Goal: Task Accomplishment & Management: Manage account settings

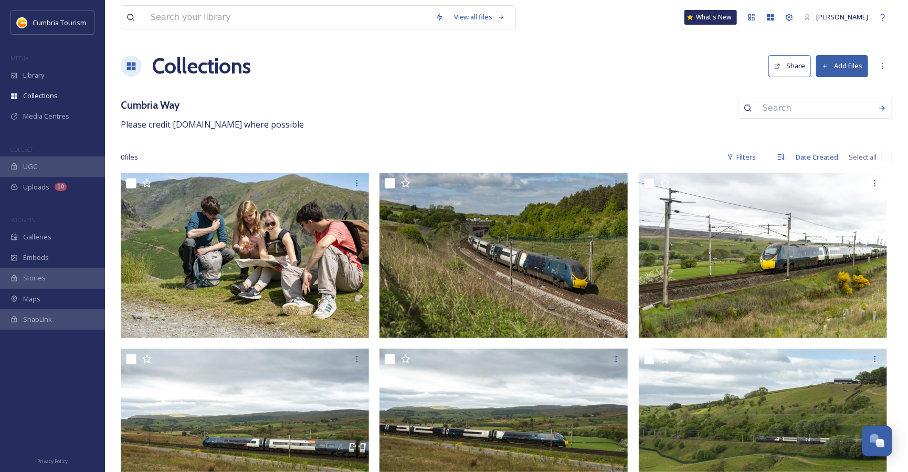
scroll to position [1010, 0]
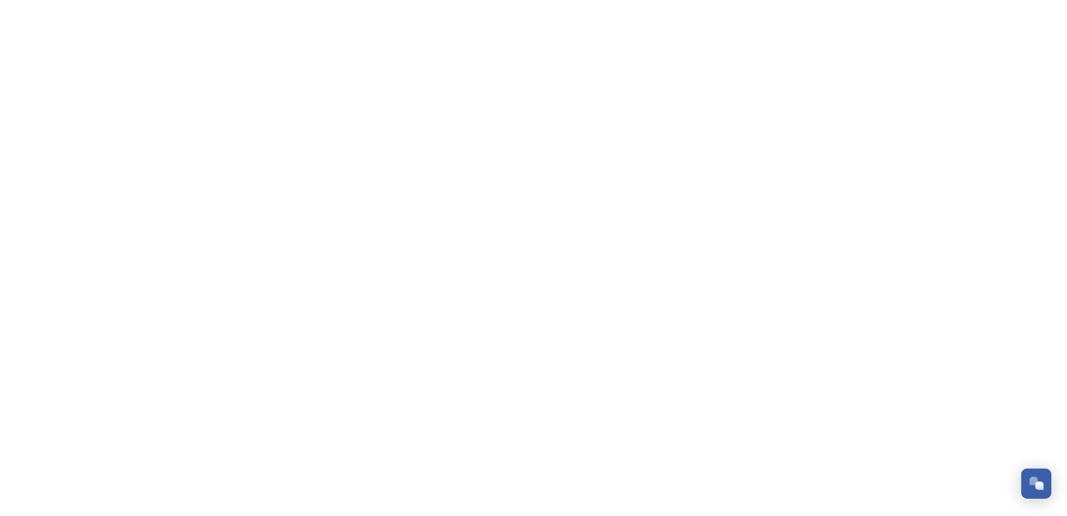
scroll to position [1010, 0]
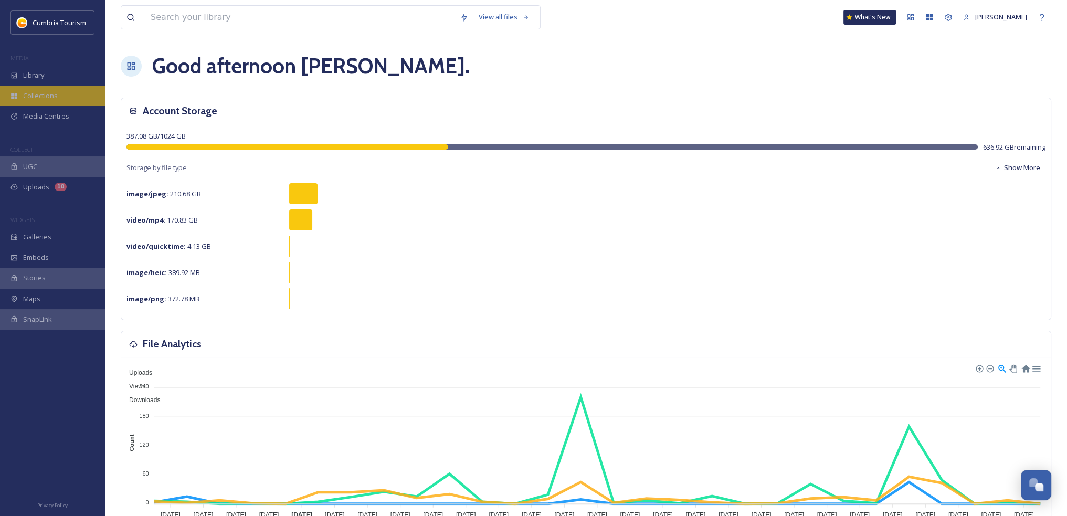
click at [36, 100] on span "Collections" at bounding box center [40, 96] width 35 height 10
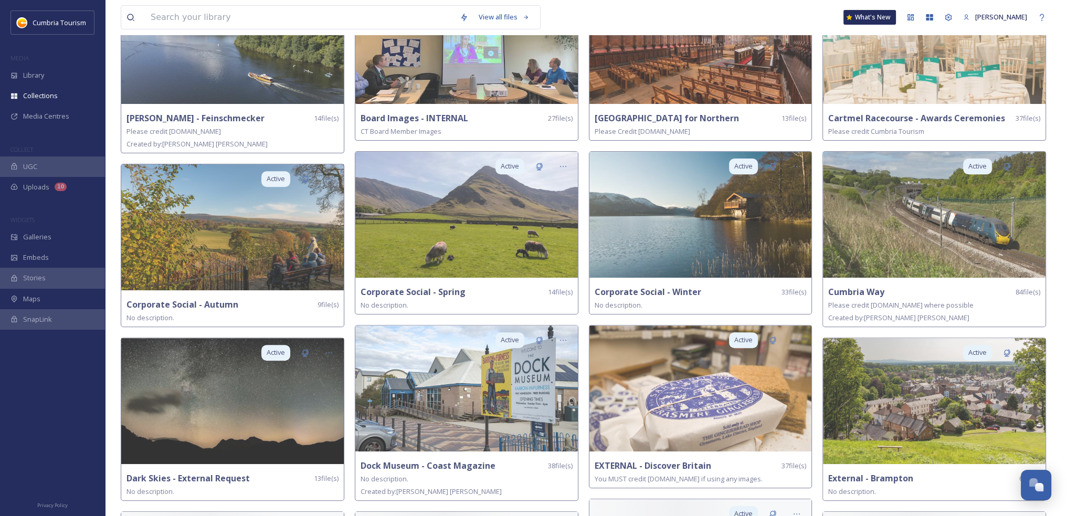
scroll to position [525, 0]
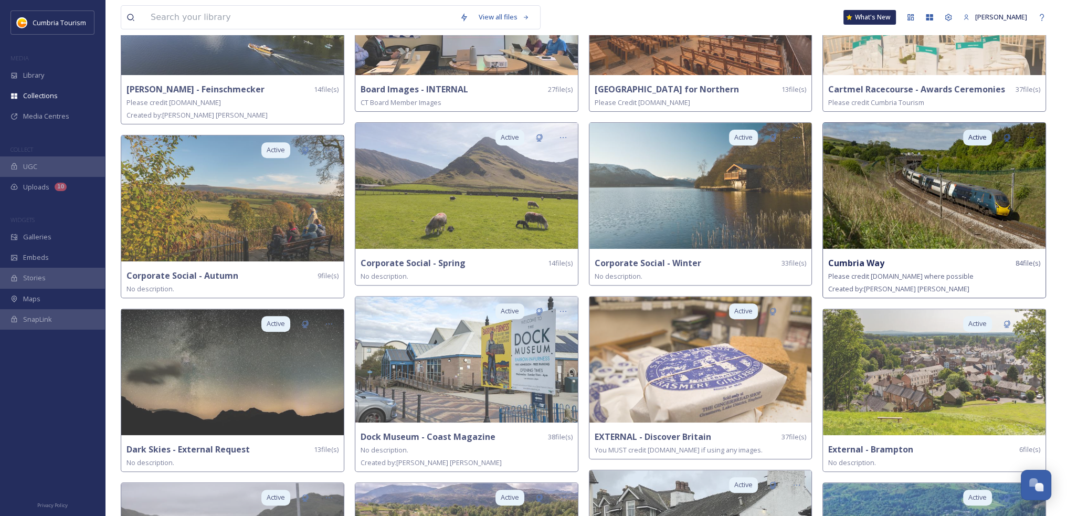
click at [984, 220] on img at bounding box center [934, 186] width 223 height 126
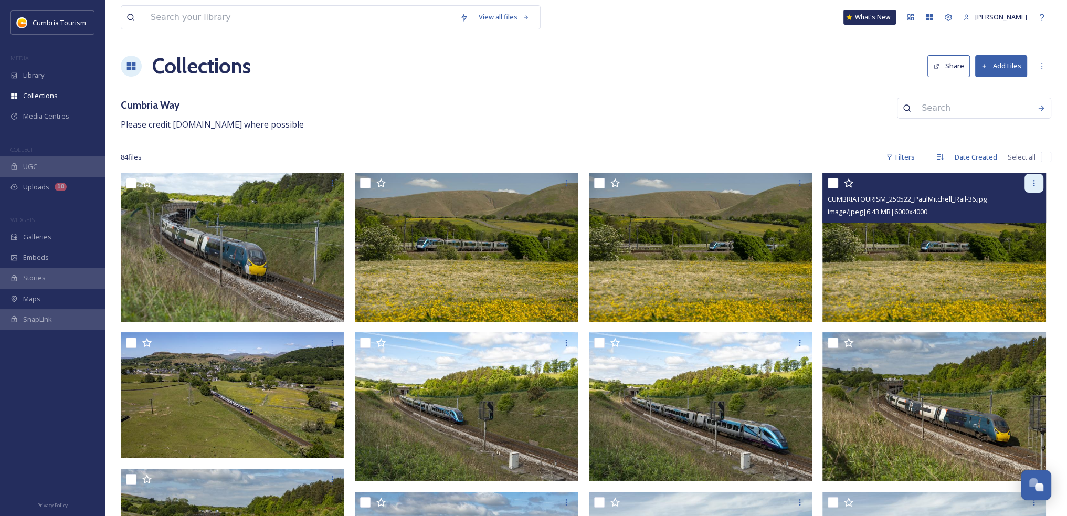
click at [1038, 180] on icon at bounding box center [1034, 183] width 8 height 8
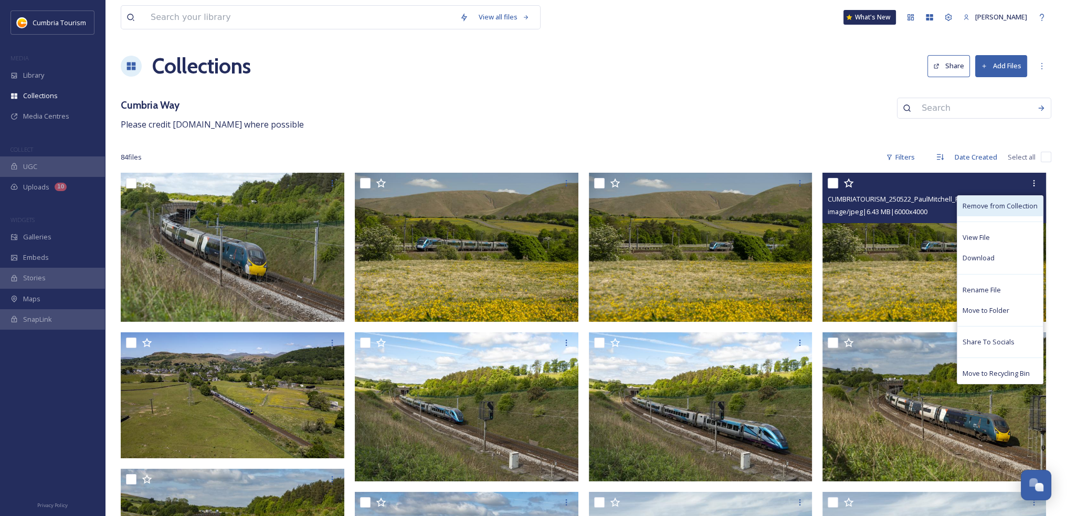
click at [1036, 205] on span "Remove from Collection" at bounding box center [1000, 206] width 75 height 10
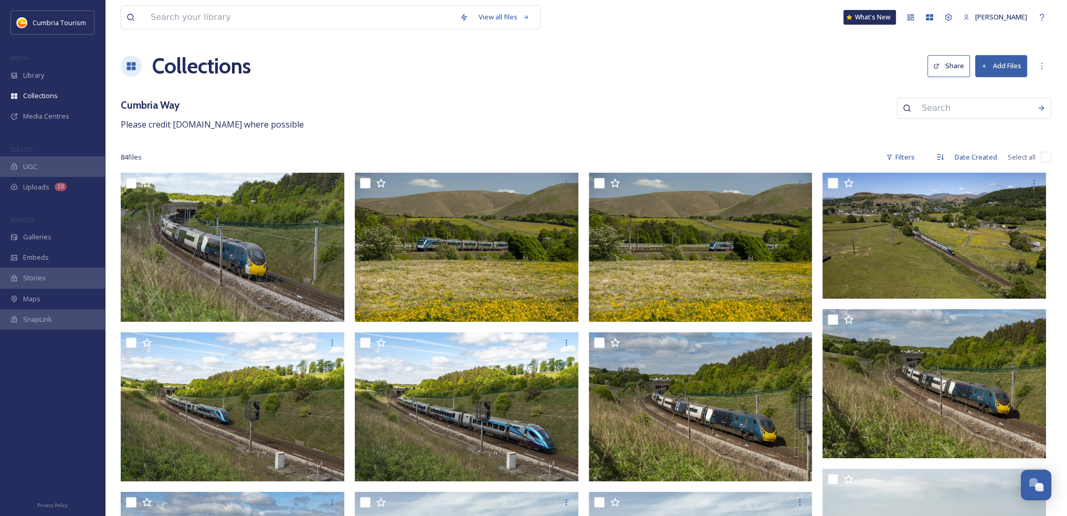
click at [1042, 159] on input "checkbox" at bounding box center [1046, 157] width 10 height 10
checkbox input "false"
checkbox input "true"
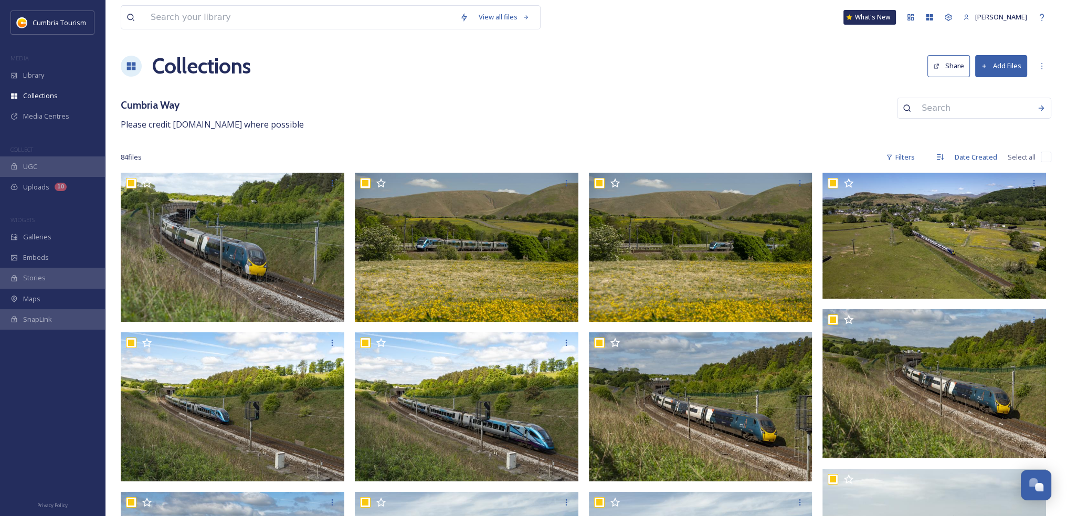
checkbox input "true"
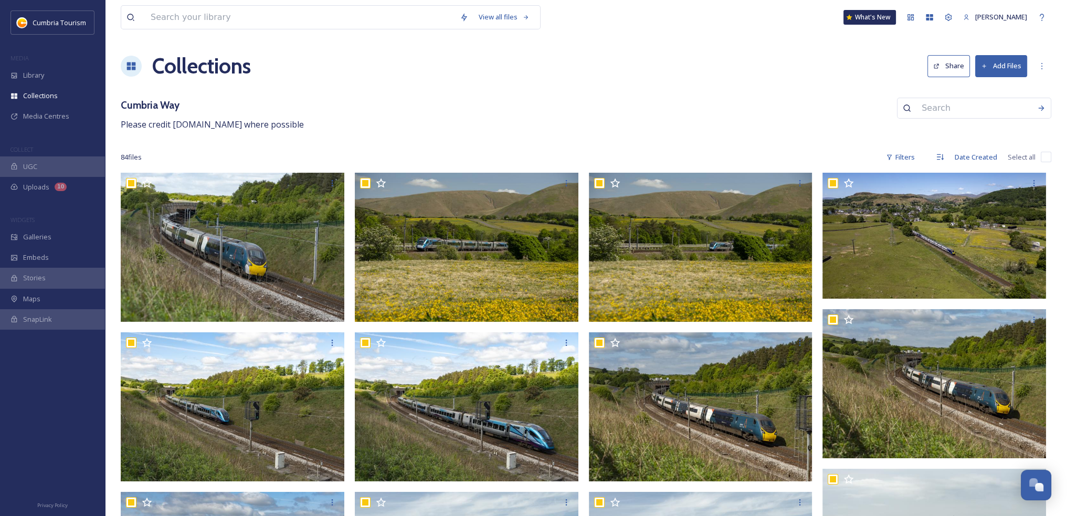
checkbox input "true"
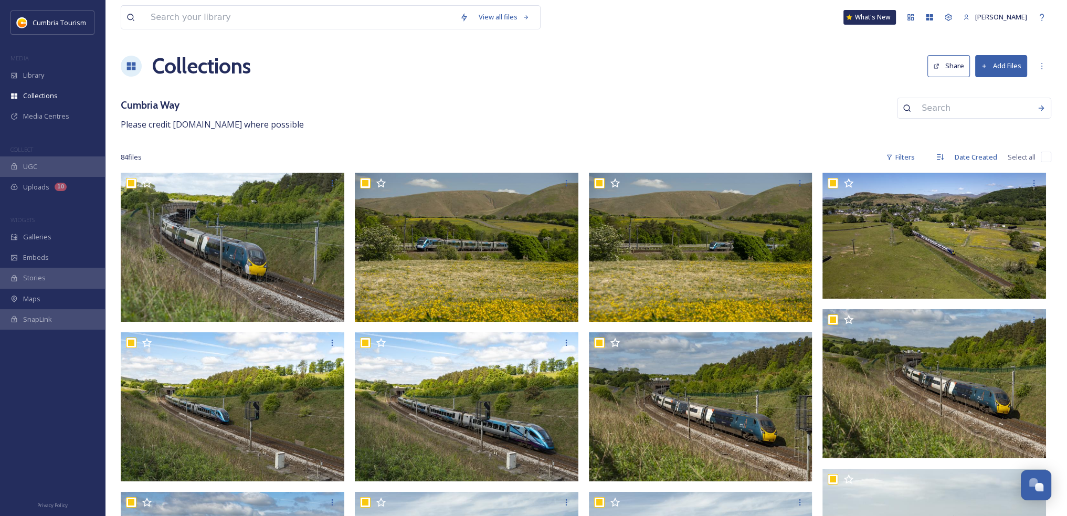
checkbox input "true"
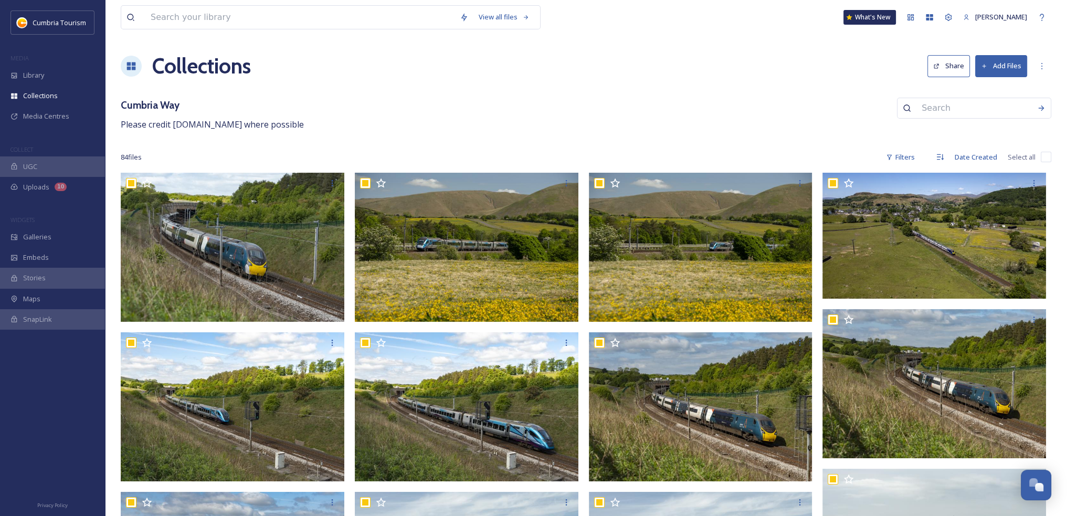
checkbox input "true"
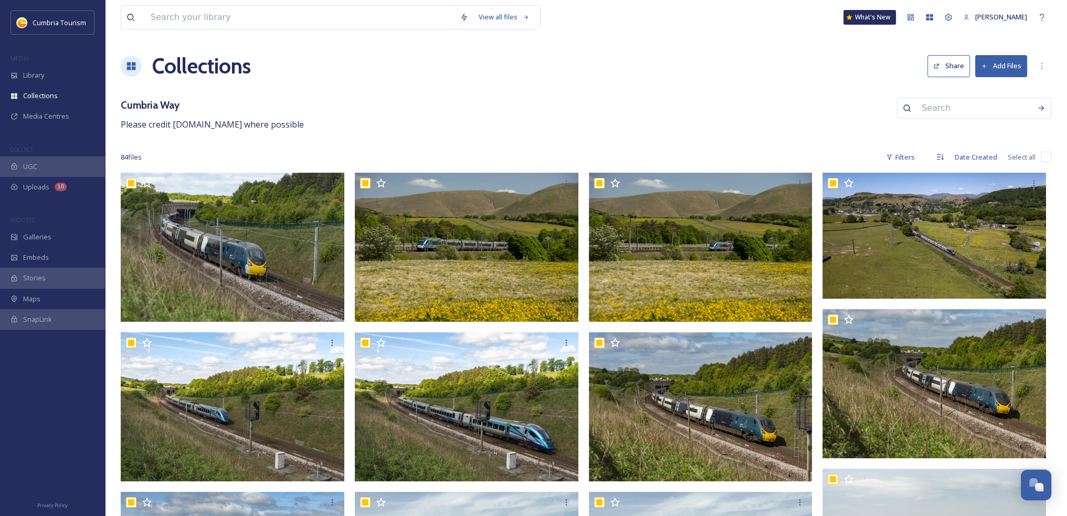
checkbox input "true"
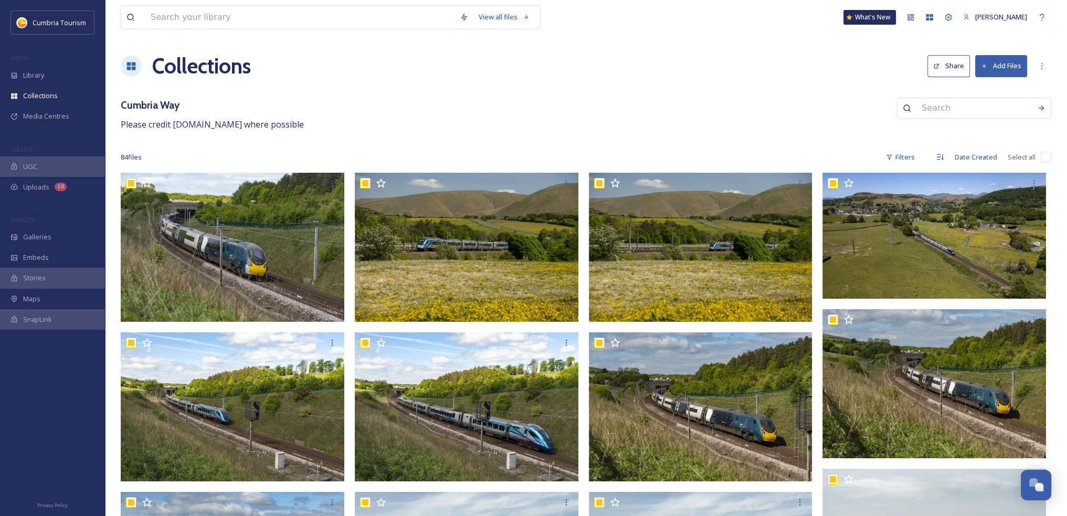
checkbox input "true"
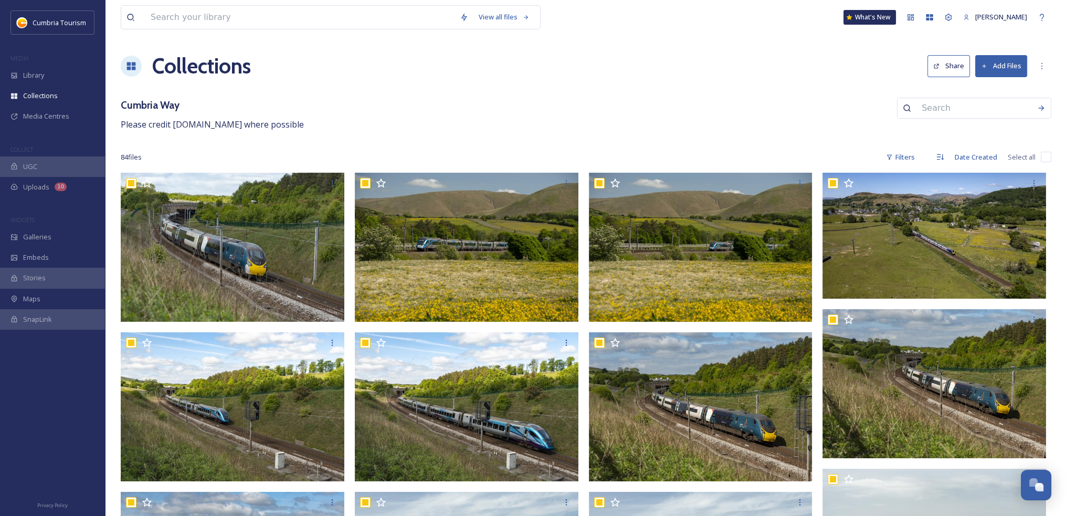
checkbox input "true"
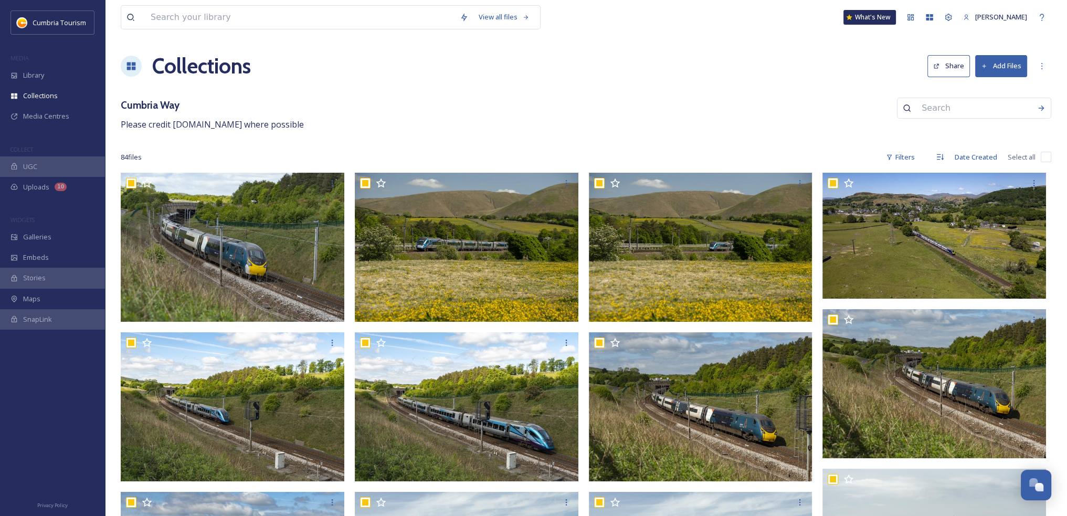
checkbox input "true"
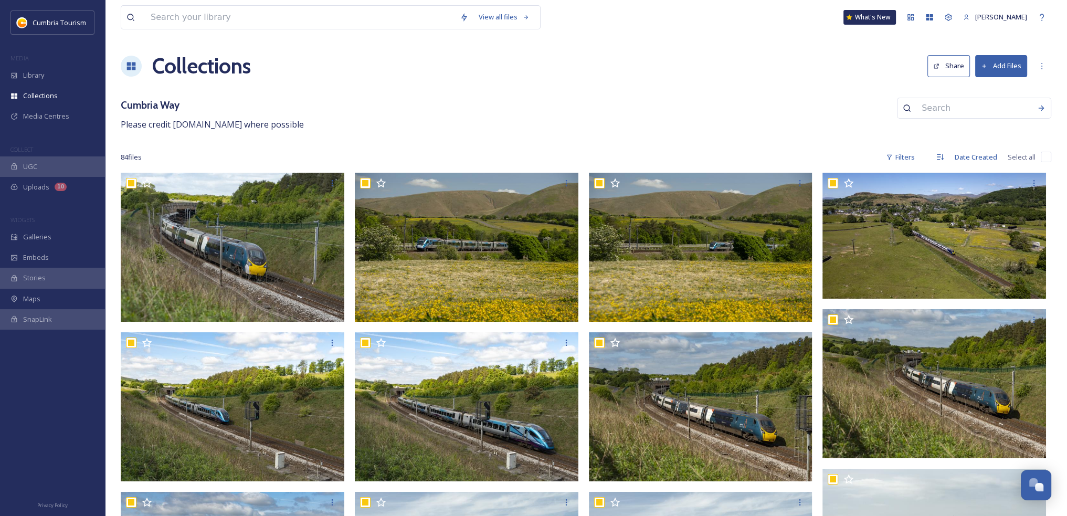
checkbox input "true"
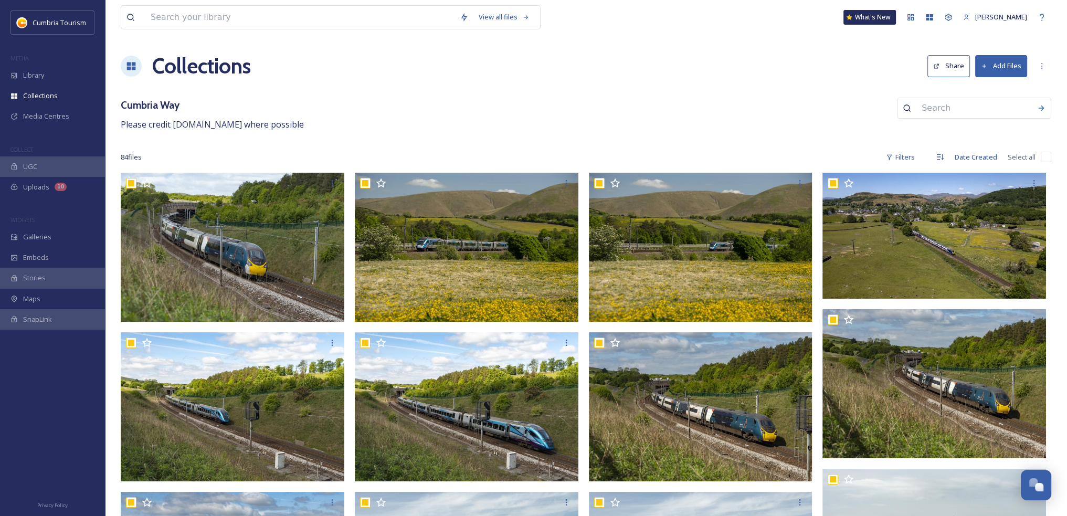
checkbox input "true"
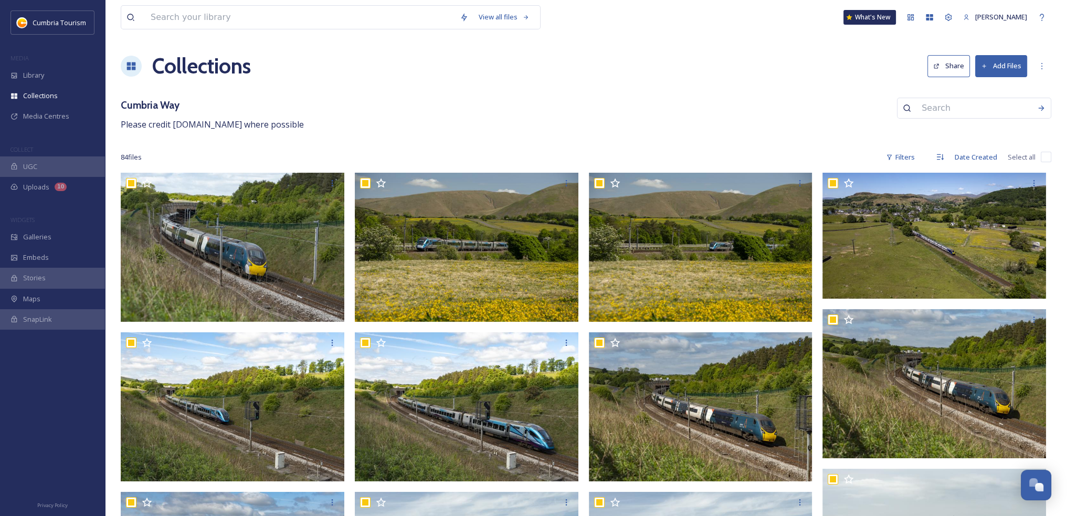
checkbox input "true"
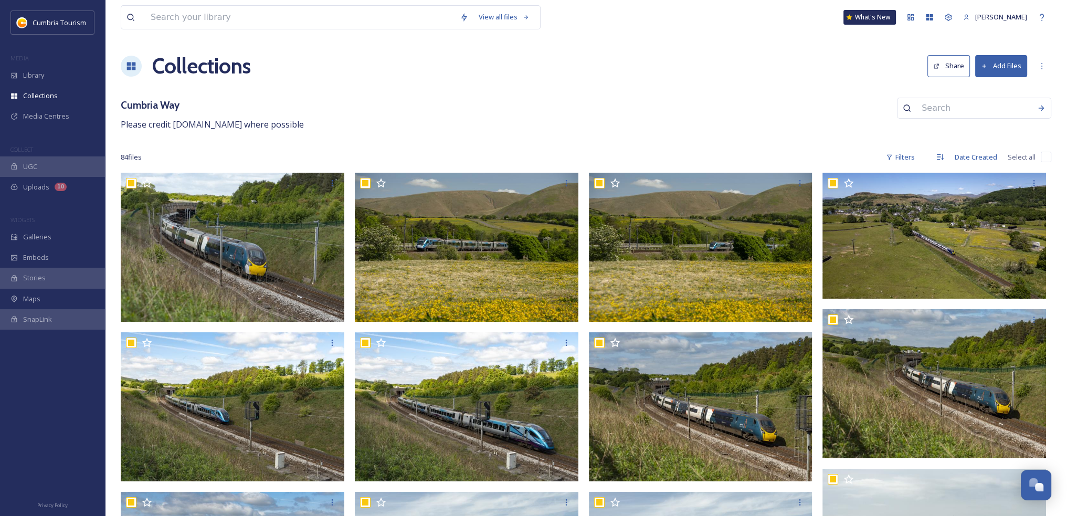
checkbox input "true"
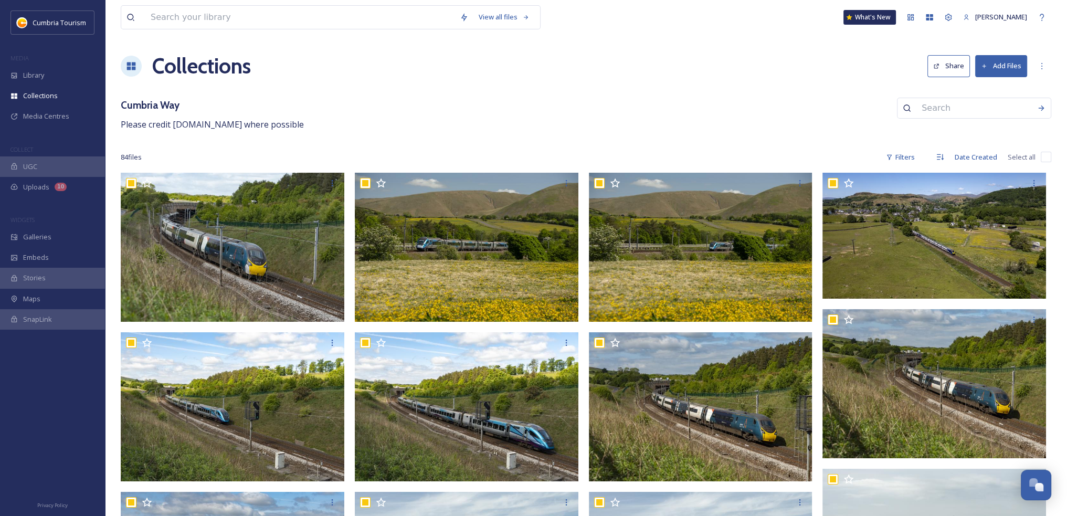
checkbox input "true"
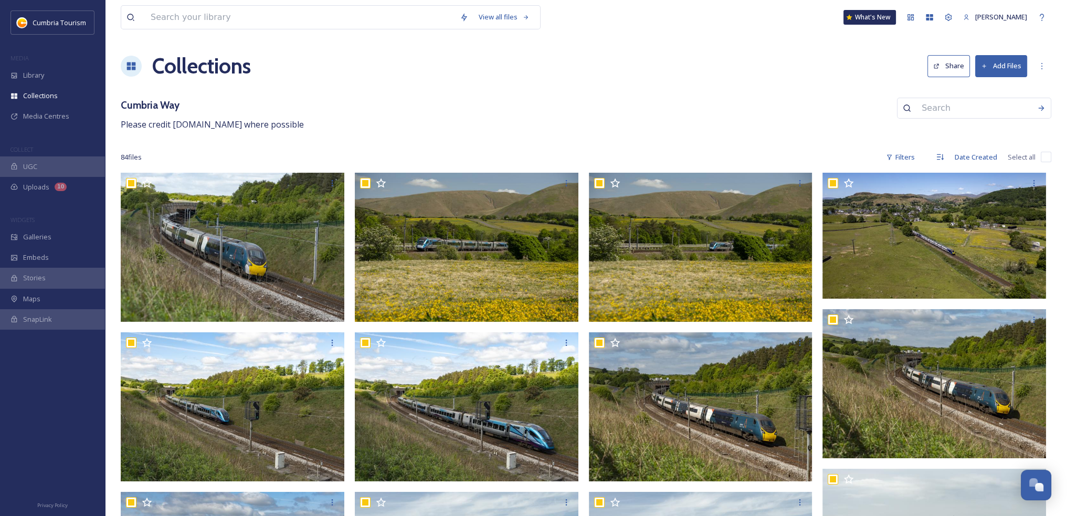
checkbox input "true"
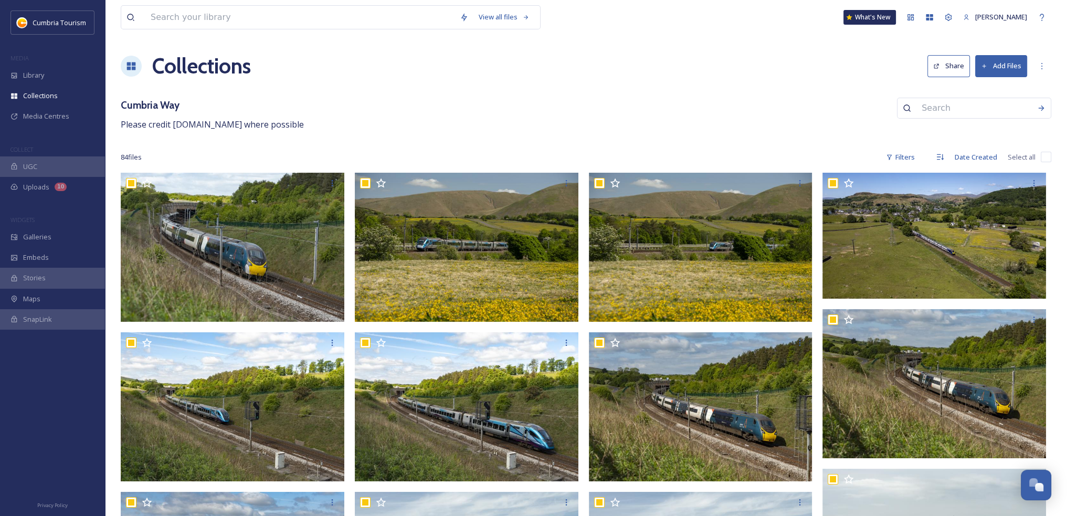
checkbox input "true"
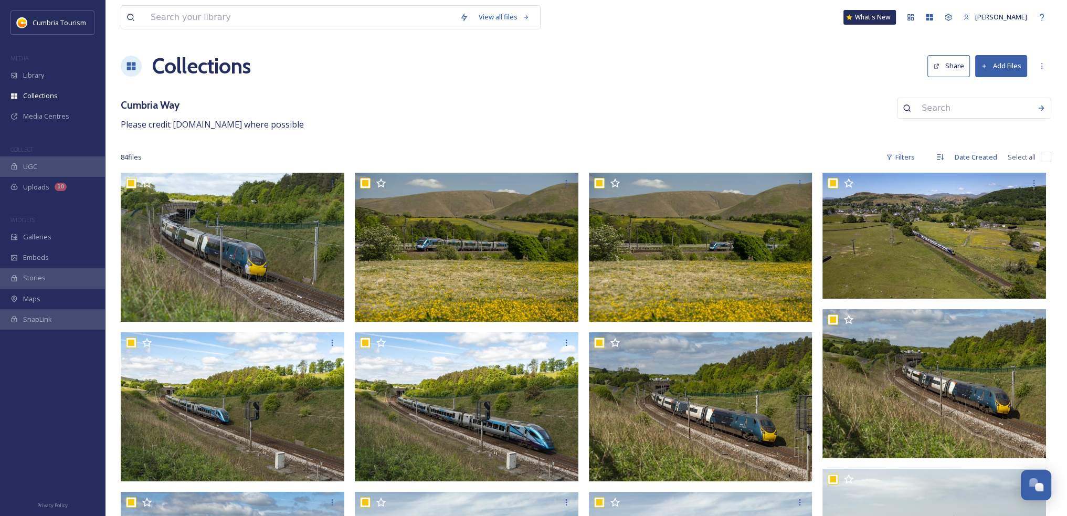
checkbox input "true"
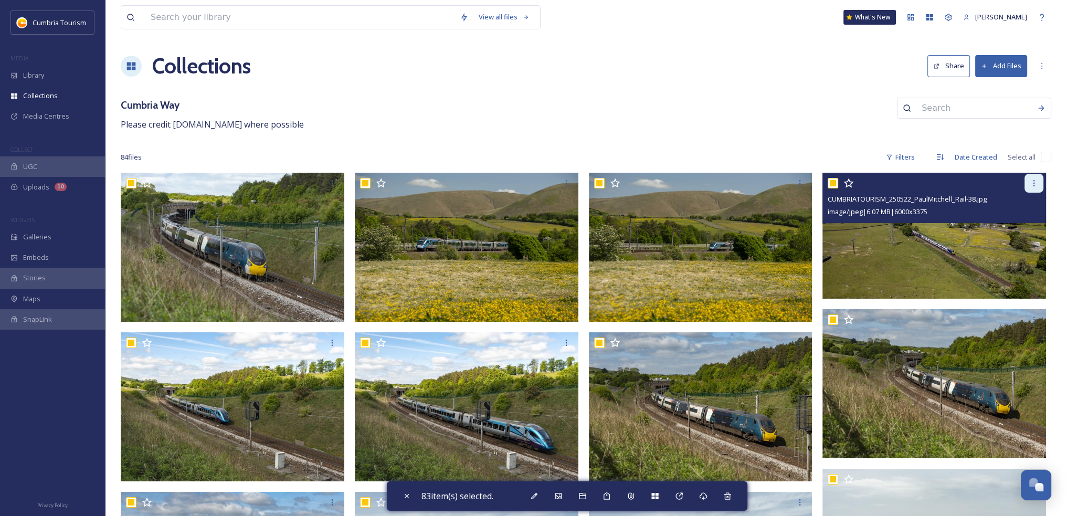
click at [1035, 178] on div at bounding box center [1034, 183] width 19 height 19
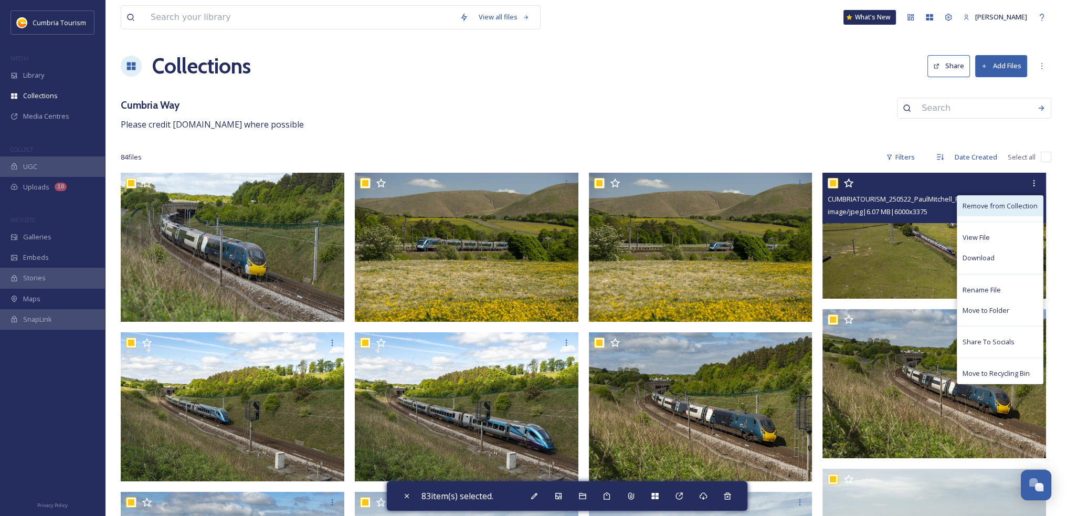
click at [985, 212] on div "Remove from Collection" at bounding box center [1000, 206] width 86 height 20
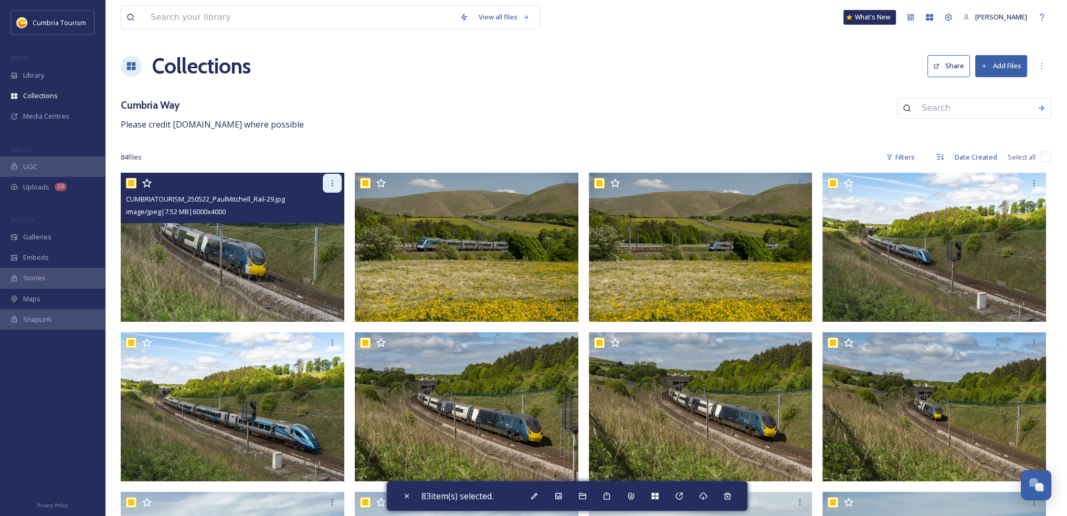
click at [332, 182] on icon at bounding box center [332, 183] width 8 height 8
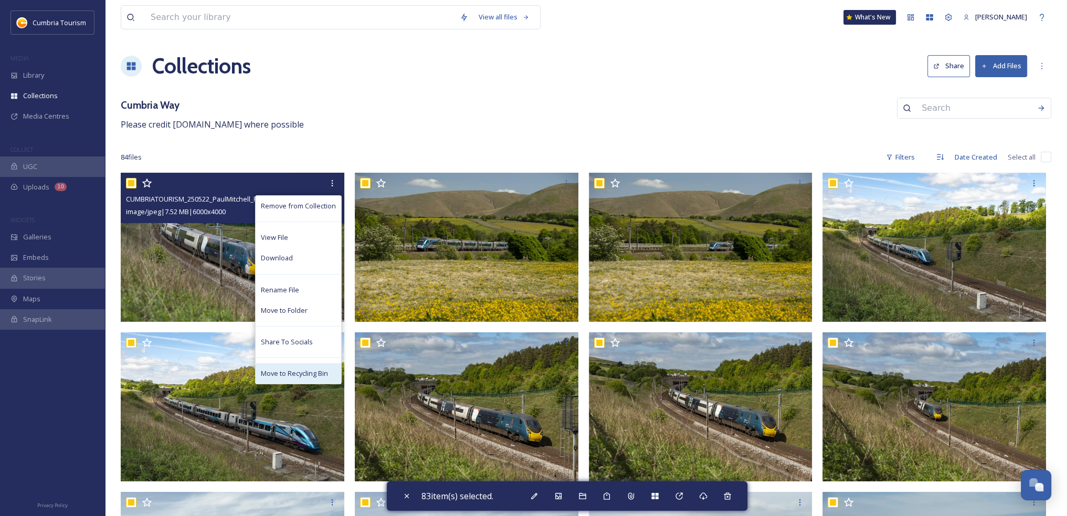
click at [304, 375] on span "Move to Recycling Bin" at bounding box center [294, 373] width 67 height 10
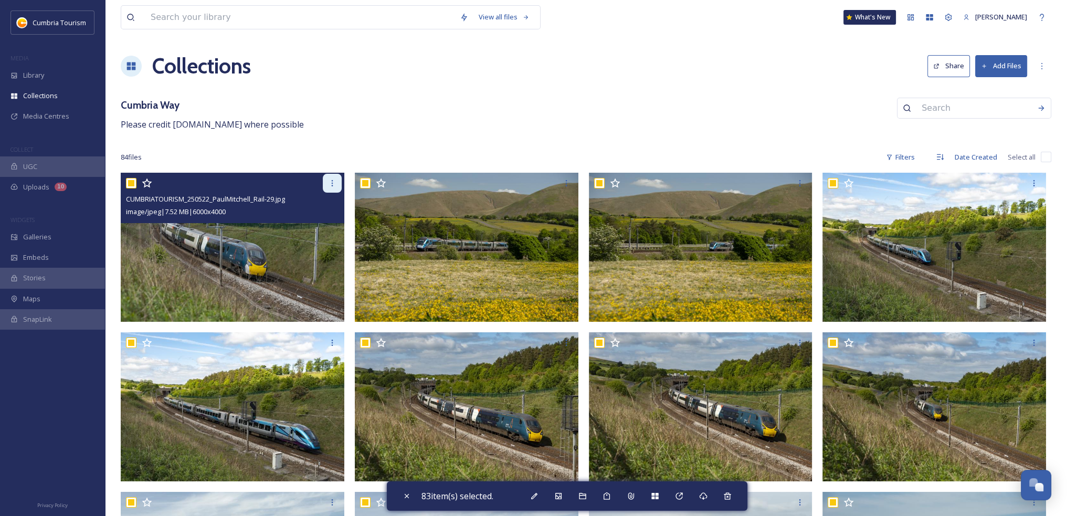
click at [328, 187] on div at bounding box center [332, 183] width 19 height 19
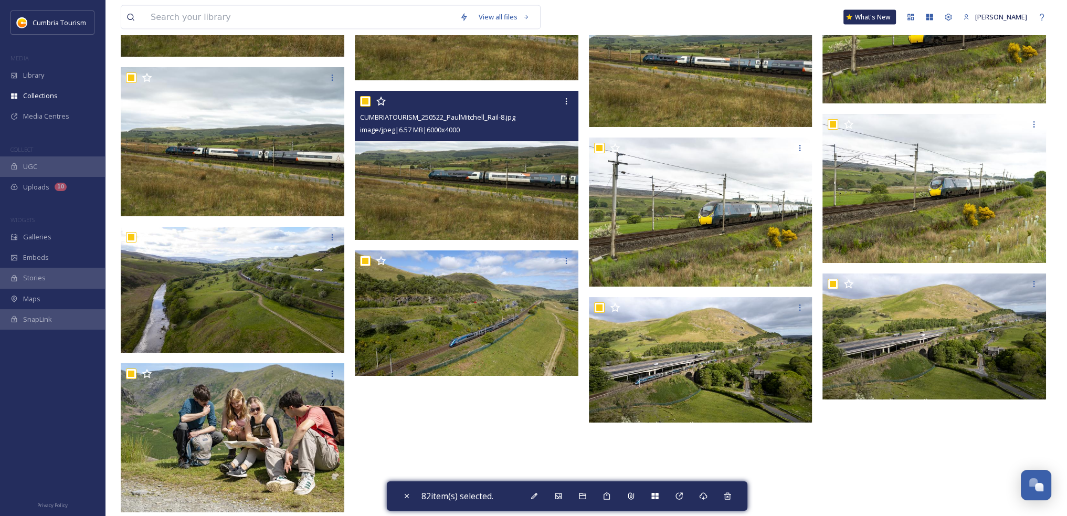
scroll to position [2885, 0]
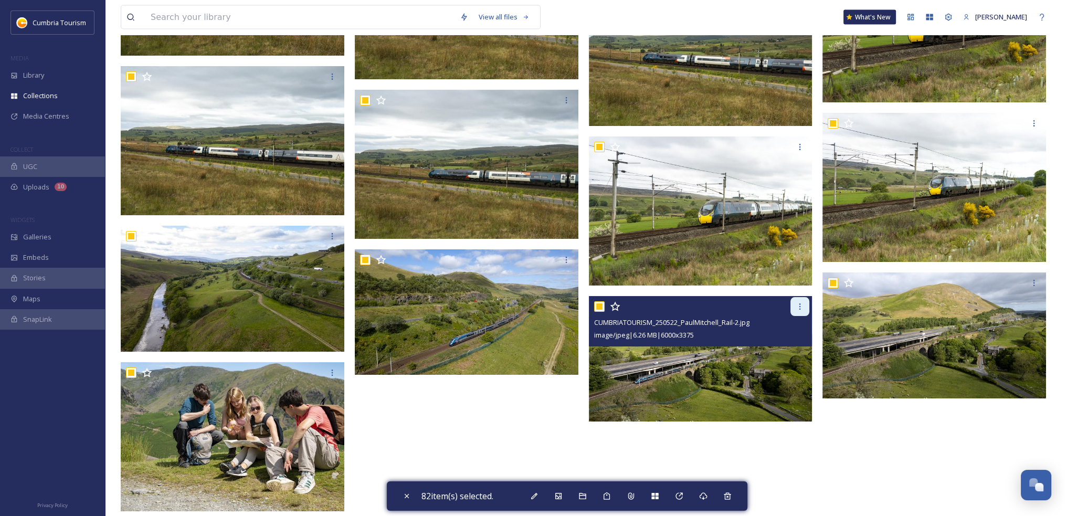
click at [798, 307] on icon at bounding box center [800, 306] width 8 height 8
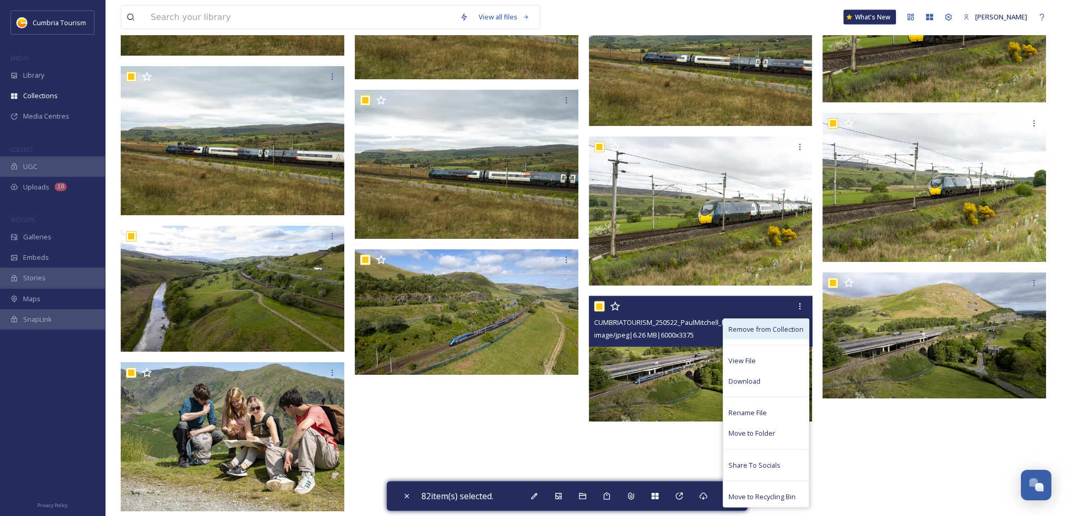
click at [770, 331] on span "Remove from Collection" at bounding box center [766, 329] width 75 height 10
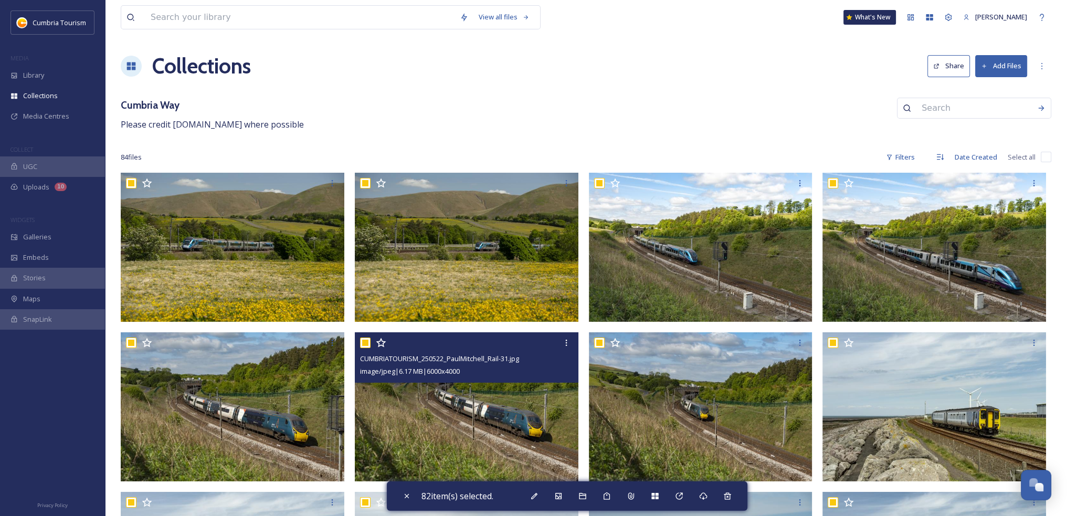
scroll to position [0, 0]
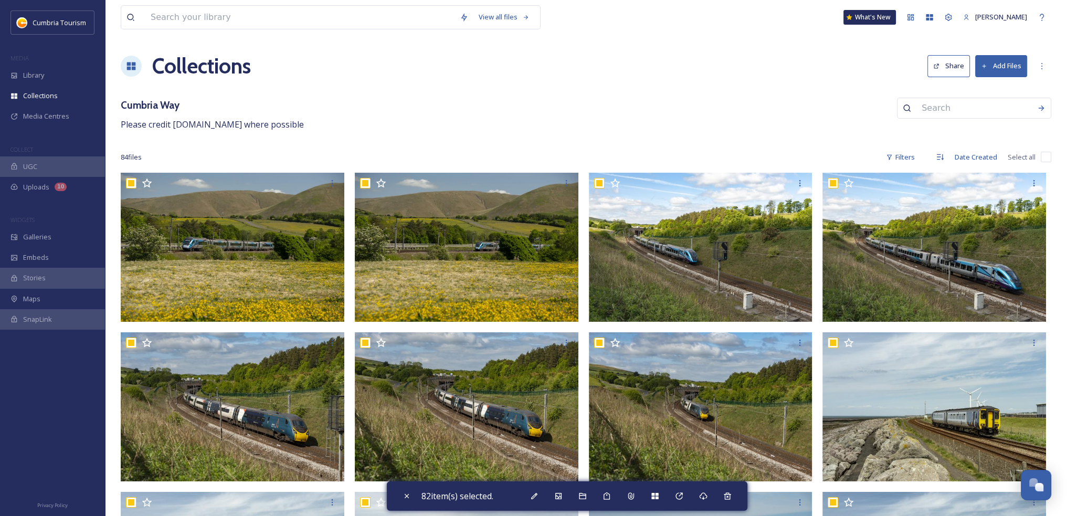
click at [543, 495] on div "Bulk Edit" at bounding box center [534, 496] width 19 height 19
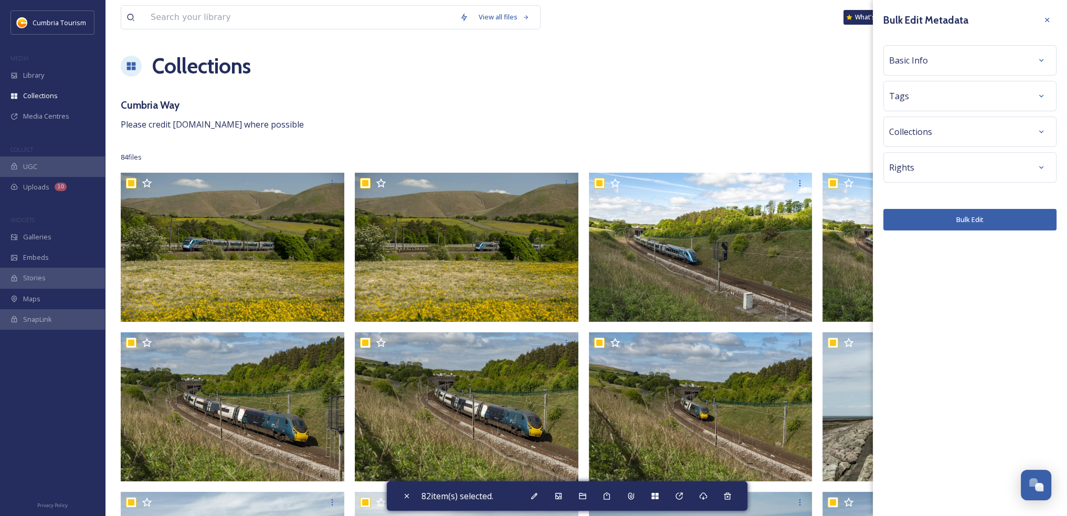
click at [1014, 68] on div "Basic Info" at bounding box center [970, 60] width 162 height 19
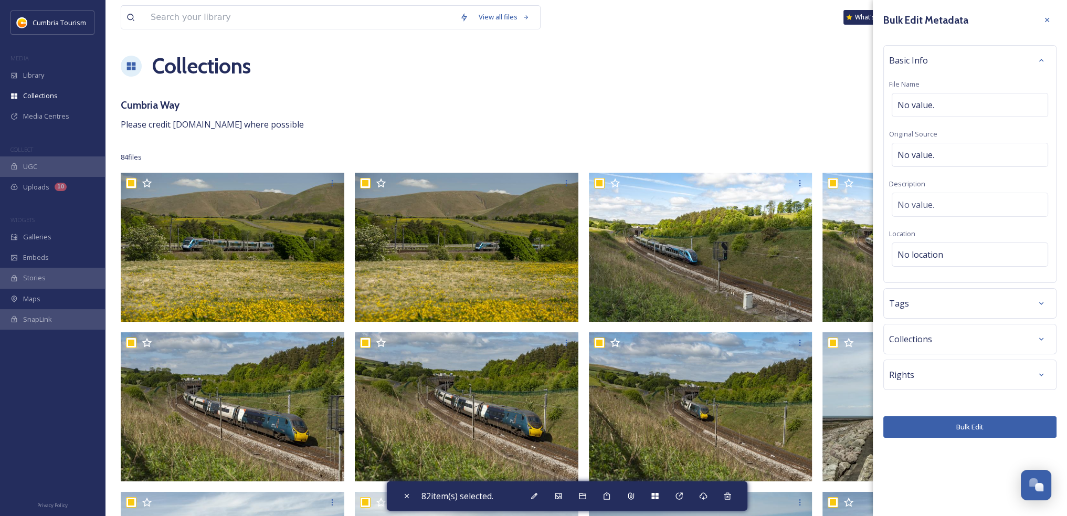
click at [1014, 68] on div "Basic Info" at bounding box center [970, 60] width 162 height 19
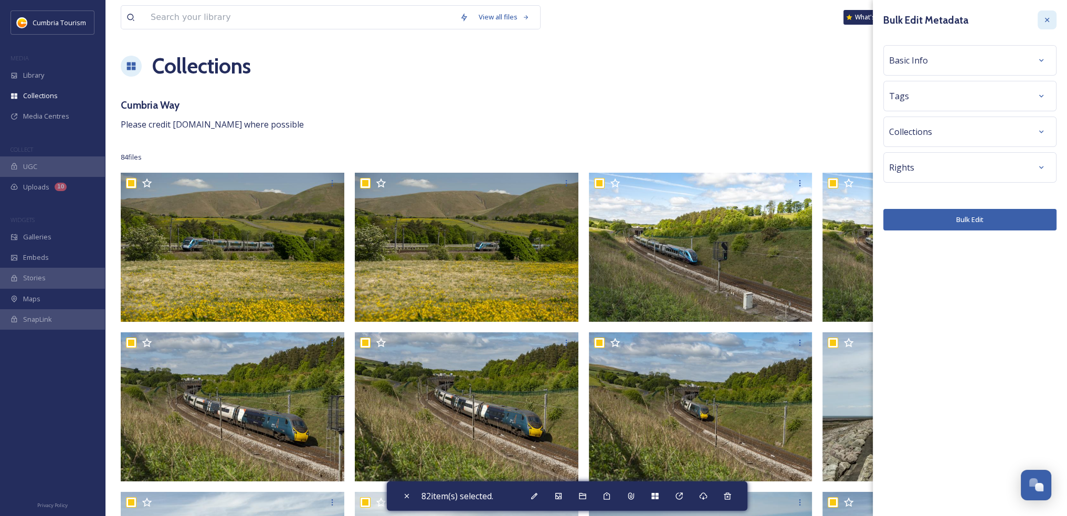
click at [1049, 19] on icon at bounding box center [1047, 20] width 8 height 8
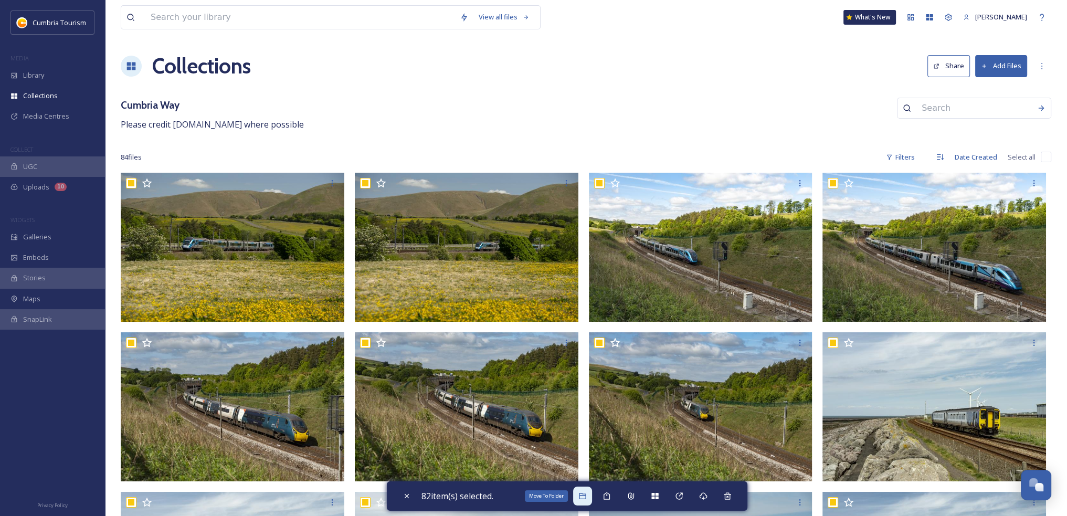
click at [583, 497] on icon at bounding box center [582, 496] width 8 height 8
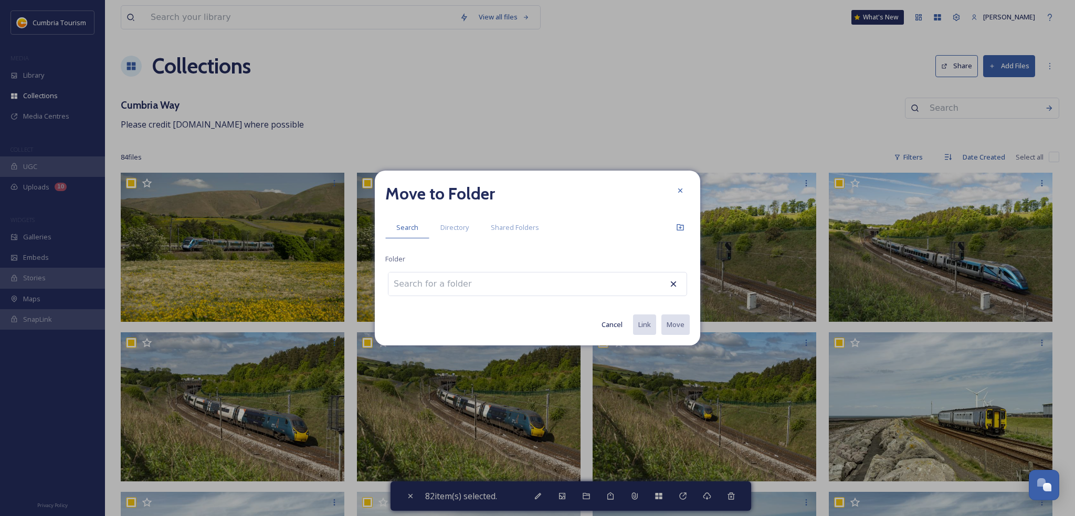
click at [600, 320] on button "Cancel" at bounding box center [611, 324] width 31 height 20
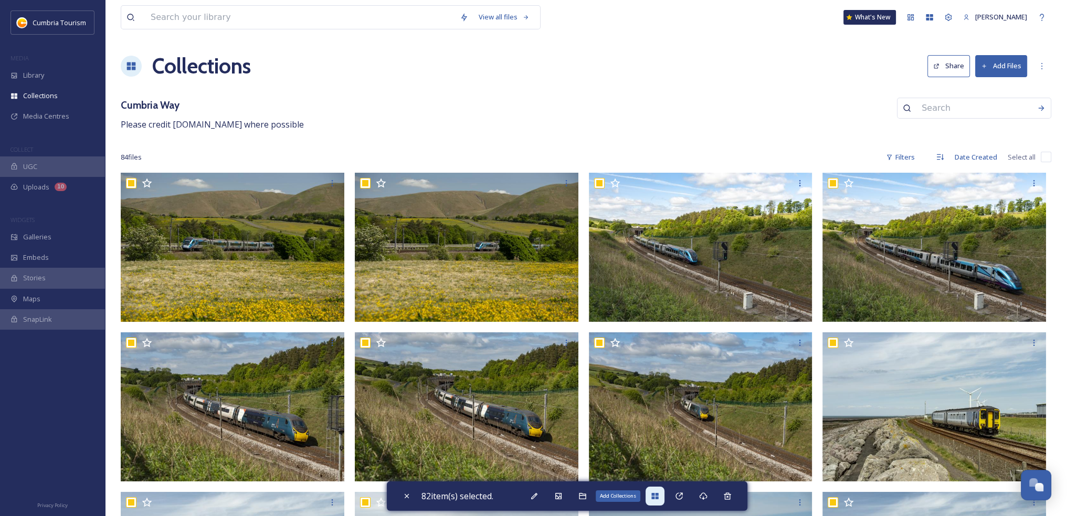
click at [658, 495] on icon at bounding box center [654, 496] width 7 height 6
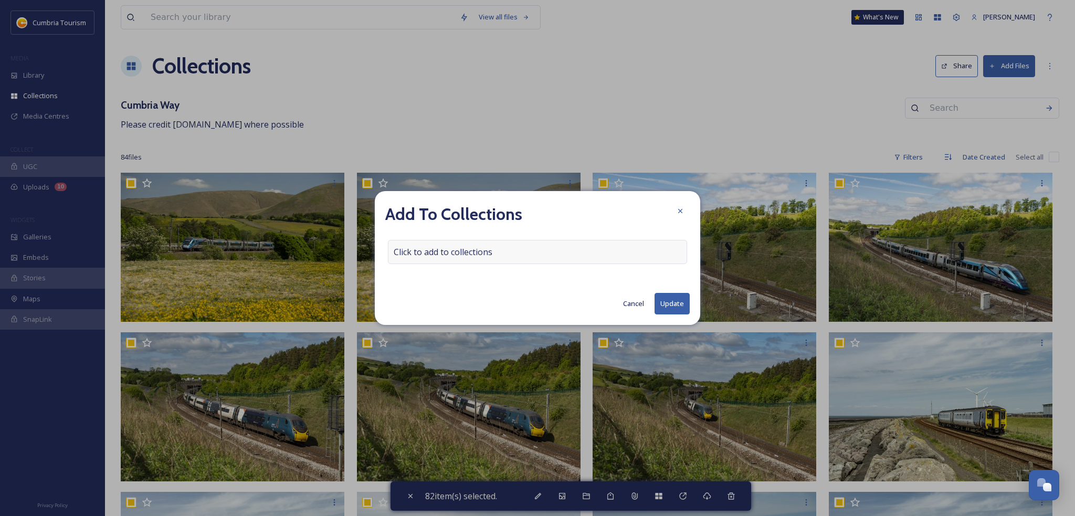
click at [537, 250] on div "Click to add to collections" at bounding box center [537, 252] width 299 height 24
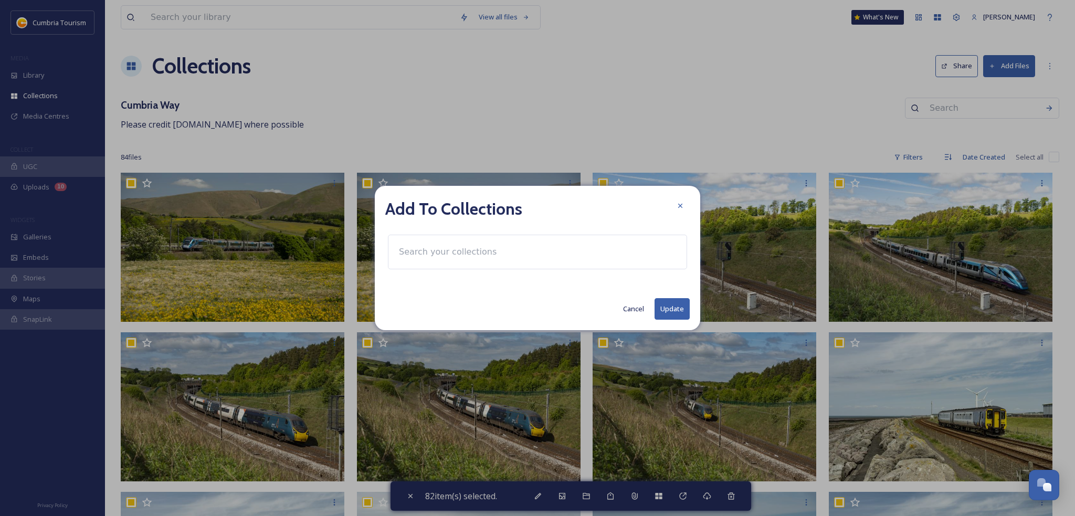
click at [537, 250] on div at bounding box center [537, 252] width 299 height 35
click at [517, 259] on div at bounding box center [537, 252] width 299 height 35
click at [491, 250] on input at bounding box center [451, 251] width 115 height 23
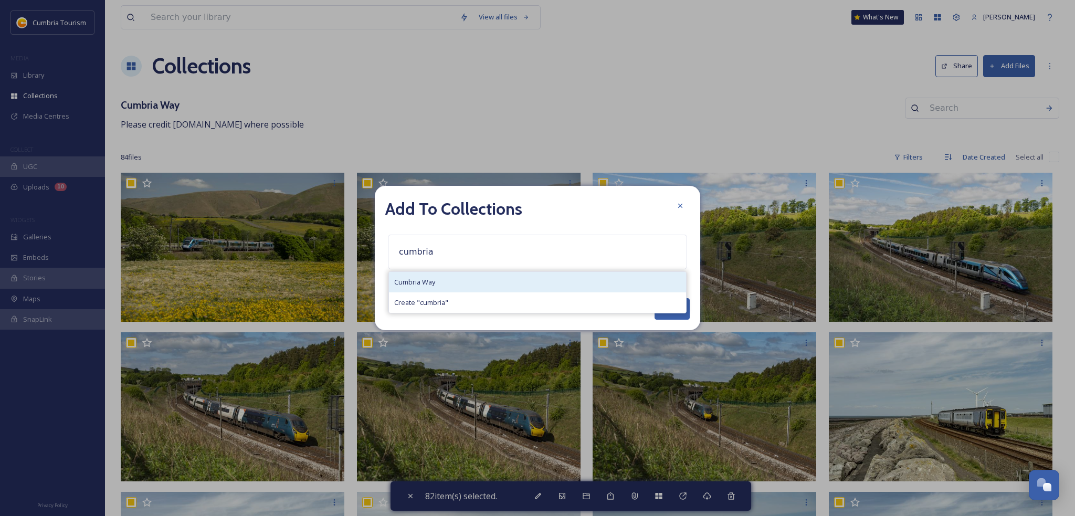
type input "cumbria"
click at [517, 283] on div "Cumbria Way" at bounding box center [537, 282] width 297 height 20
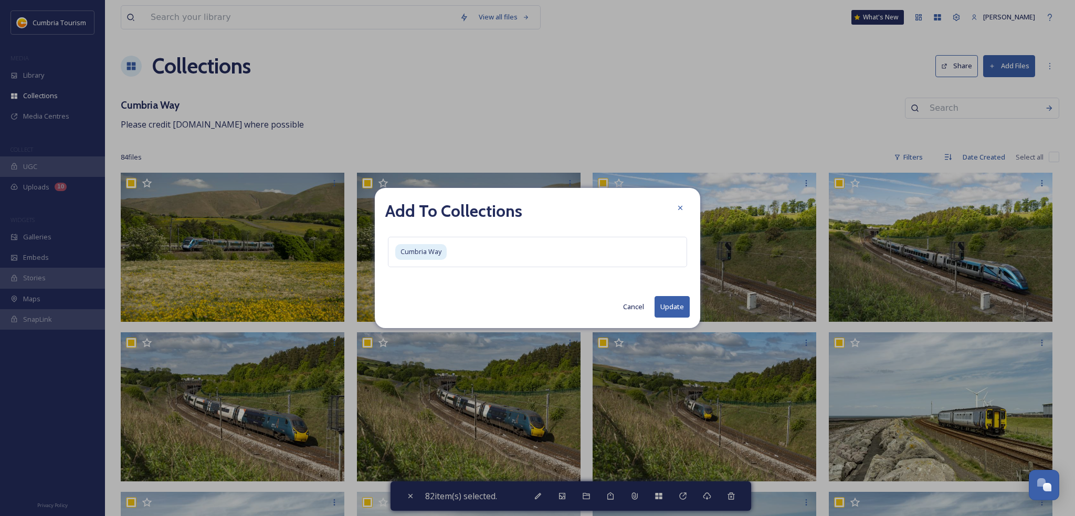
click at [668, 305] on button "Update" at bounding box center [672, 307] width 35 height 22
click at [667, 305] on button "Update" at bounding box center [672, 307] width 35 height 22
click at [681, 210] on icon at bounding box center [680, 208] width 8 height 8
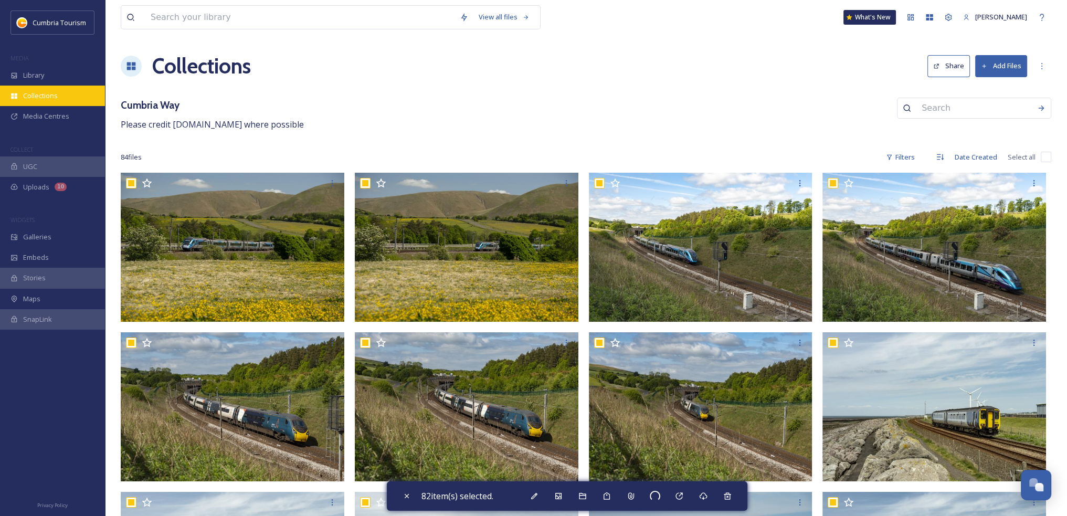
click at [30, 99] on span "Collections" at bounding box center [40, 96] width 35 height 10
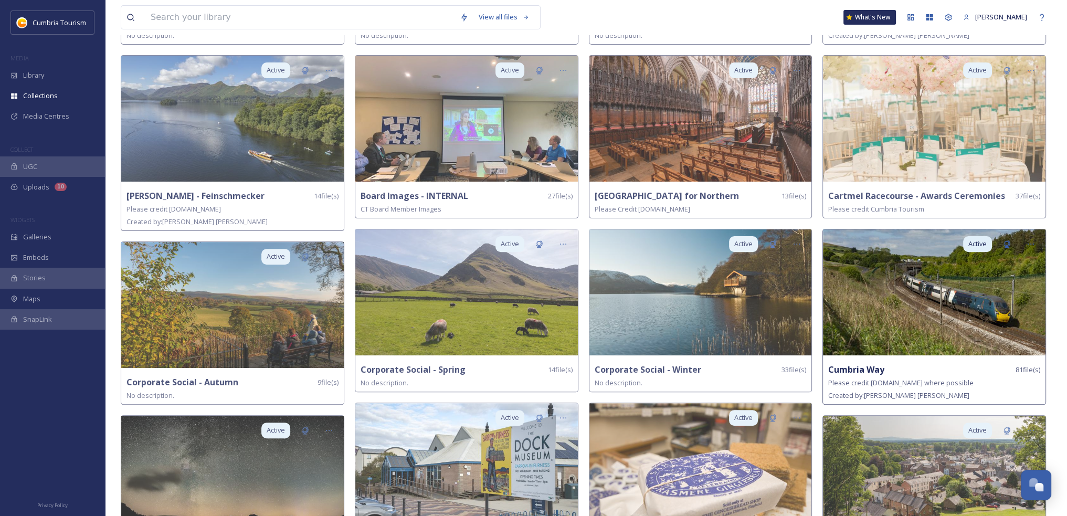
scroll to position [420, 0]
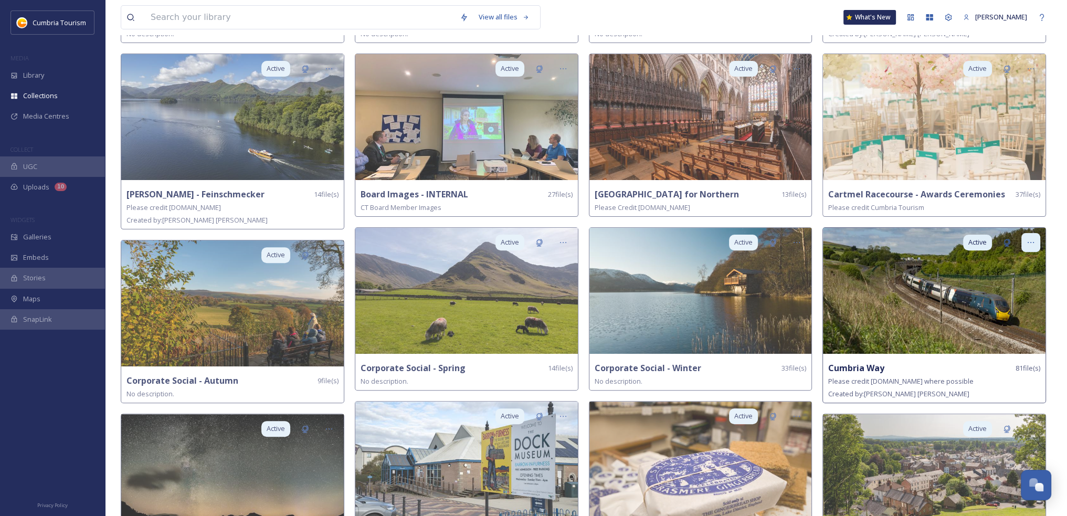
click at [1030, 239] on icon at bounding box center [1031, 242] width 8 height 8
click at [1001, 315] on span "Delete" at bounding box center [1001, 317] width 21 height 10
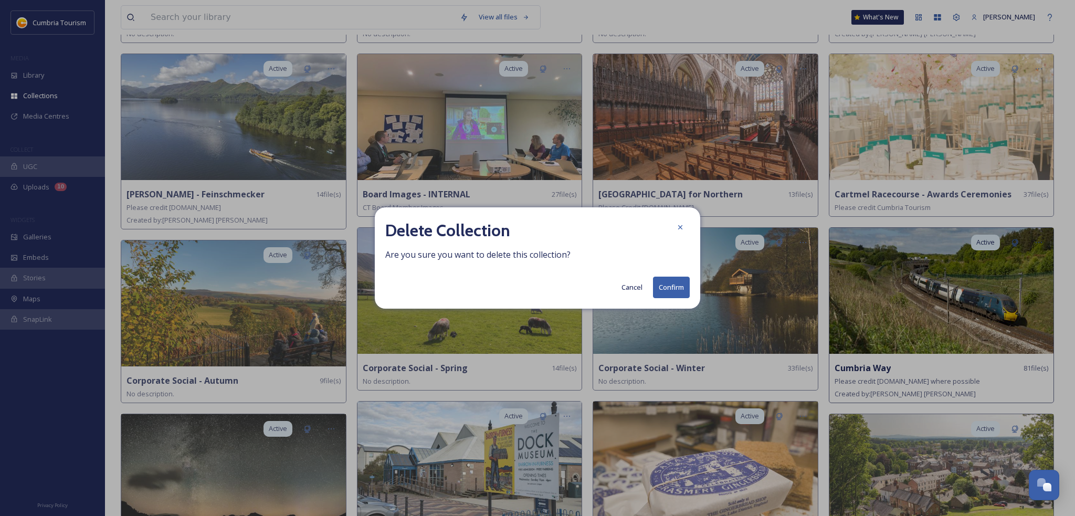
click at [674, 279] on button "Confirm" at bounding box center [671, 288] width 37 height 22
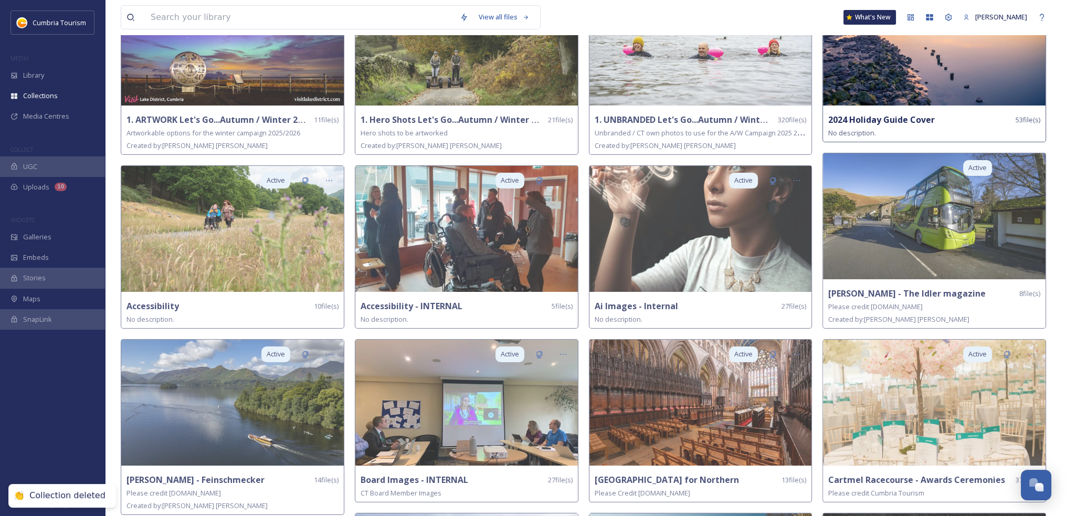
scroll to position [0, 0]
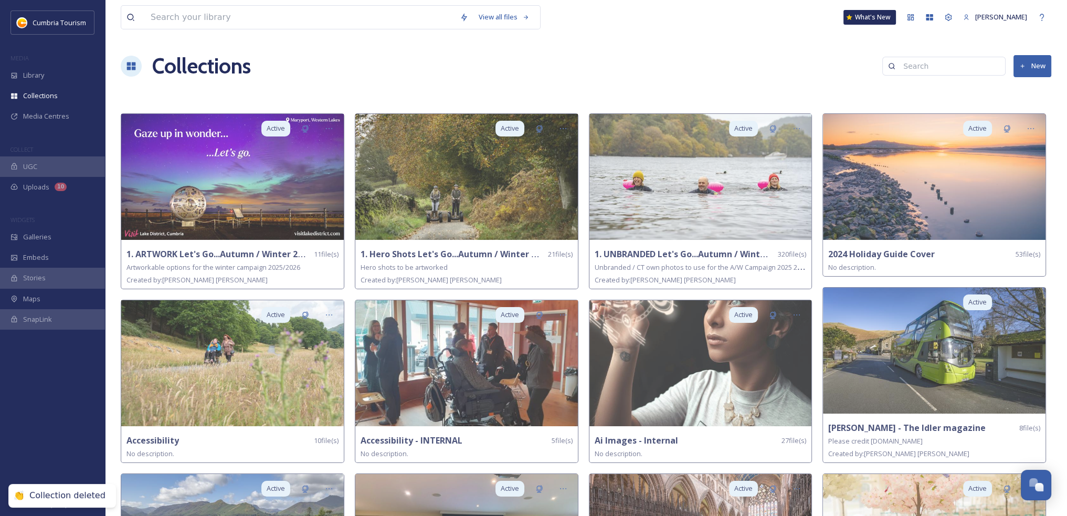
click at [1029, 65] on button "New" at bounding box center [1033, 66] width 38 height 22
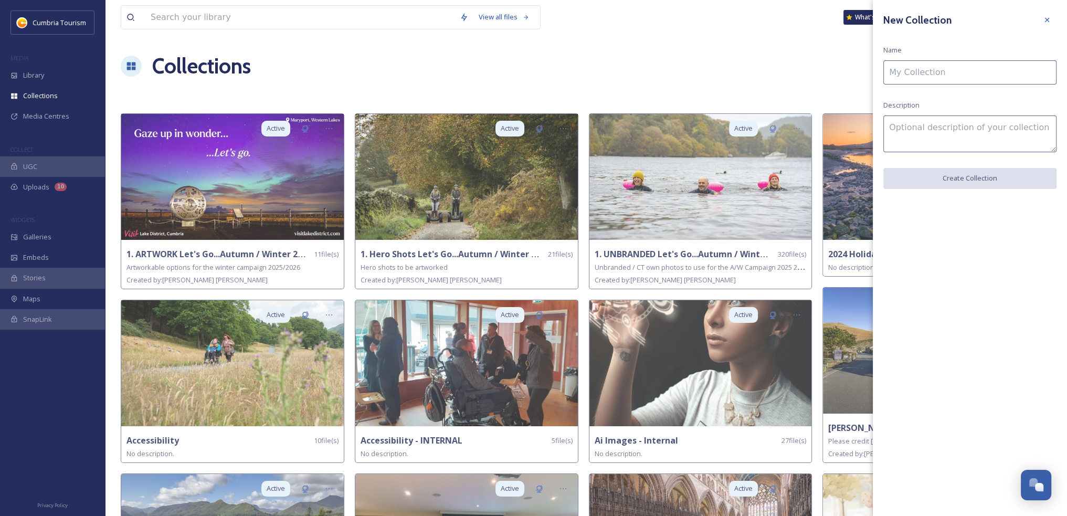
click at [926, 72] on input at bounding box center [969, 72] width 173 height 24
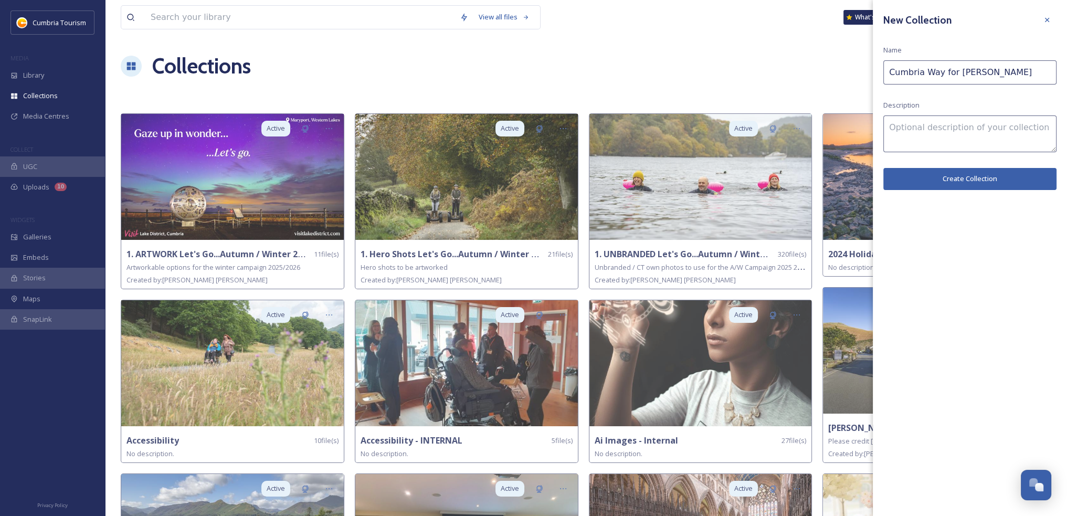
type input "Cumbria Way for [PERSON_NAME]"
click at [938, 121] on textarea at bounding box center [969, 133] width 173 height 37
type textarea "Please credit [DOMAIN_NAME] if using images."
click at [983, 171] on button "Create Collection" at bounding box center [969, 179] width 173 height 22
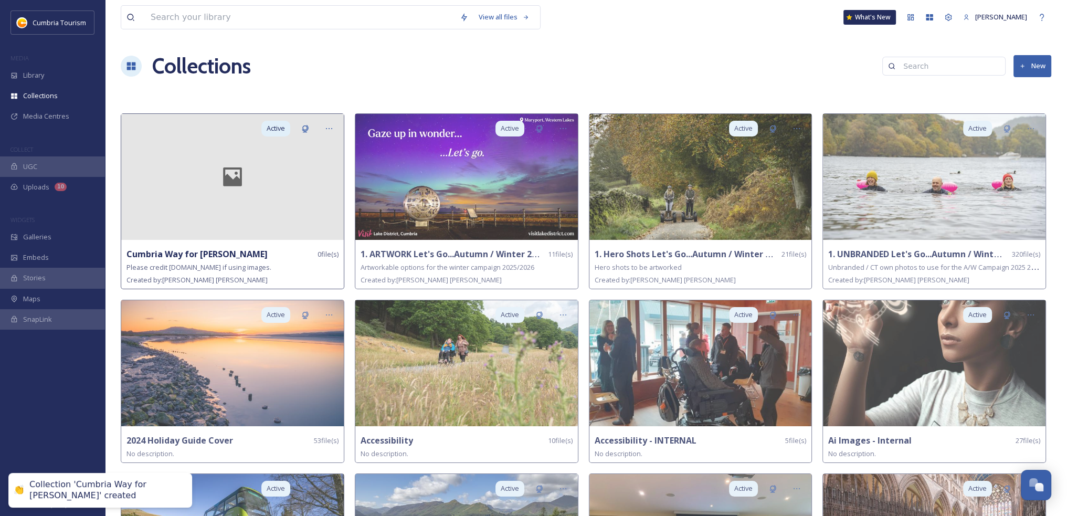
click at [219, 181] on icon at bounding box center [232, 176] width 45 height 25
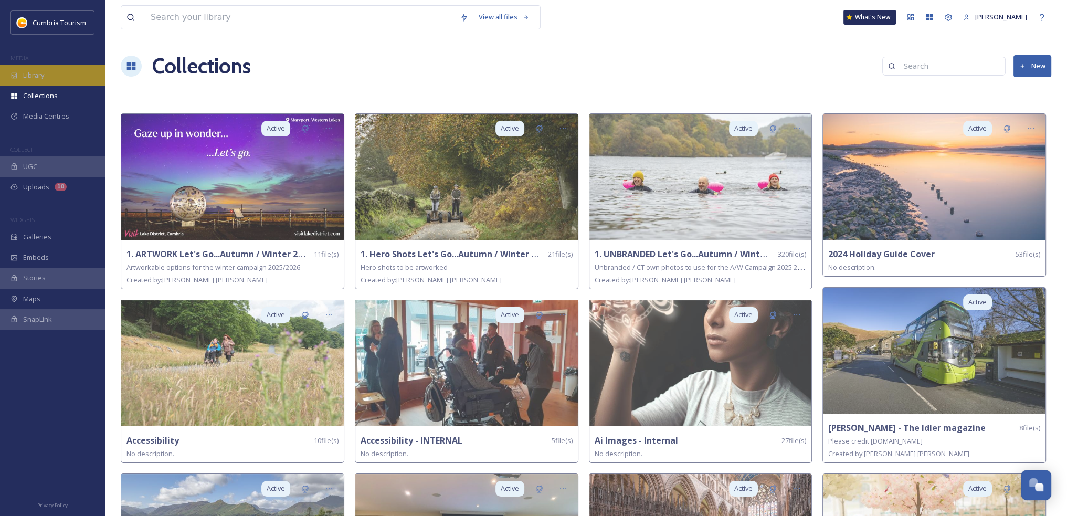
click at [46, 71] on div "Library" at bounding box center [52, 75] width 105 height 20
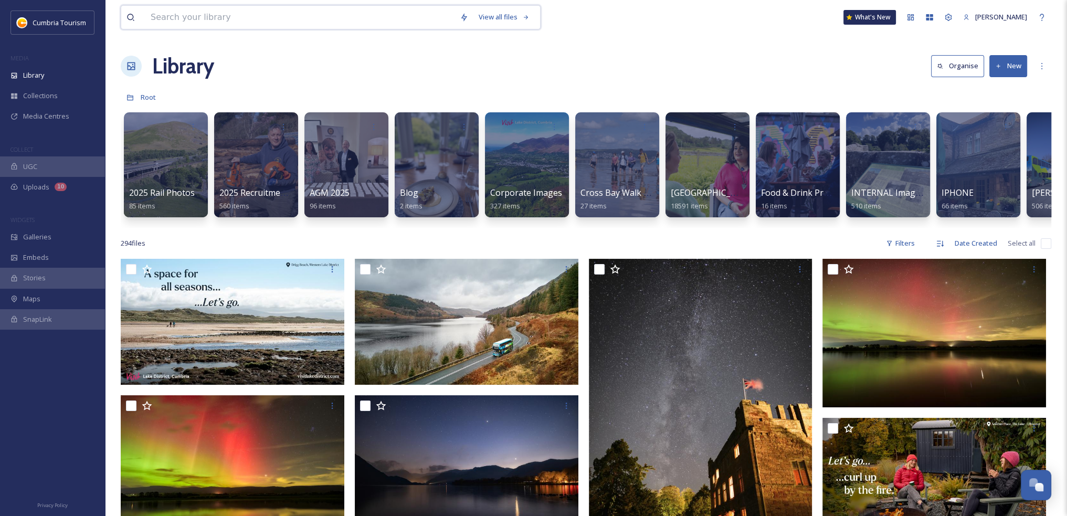
click at [408, 16] on input at bounding box center [299, 17] width 309 height 23
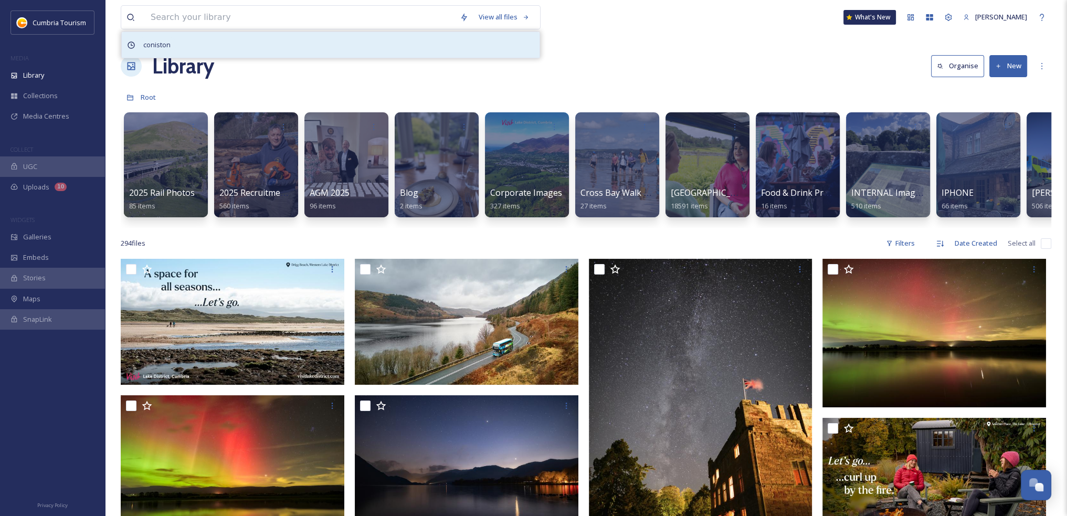
click at [328, 35] on div "coniston" at bounding box center [331, 45] width 418 height 26
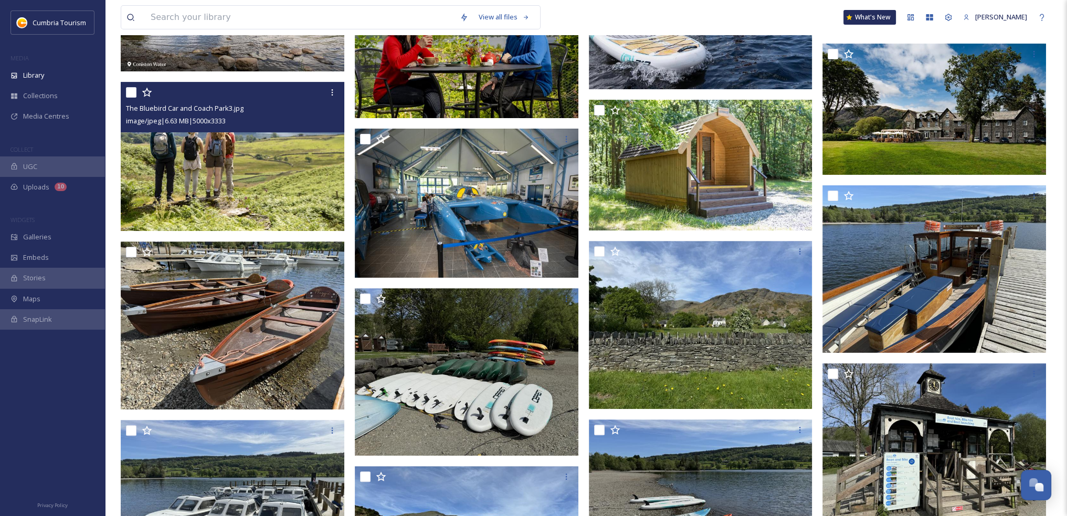
scroll to position [420, 0]
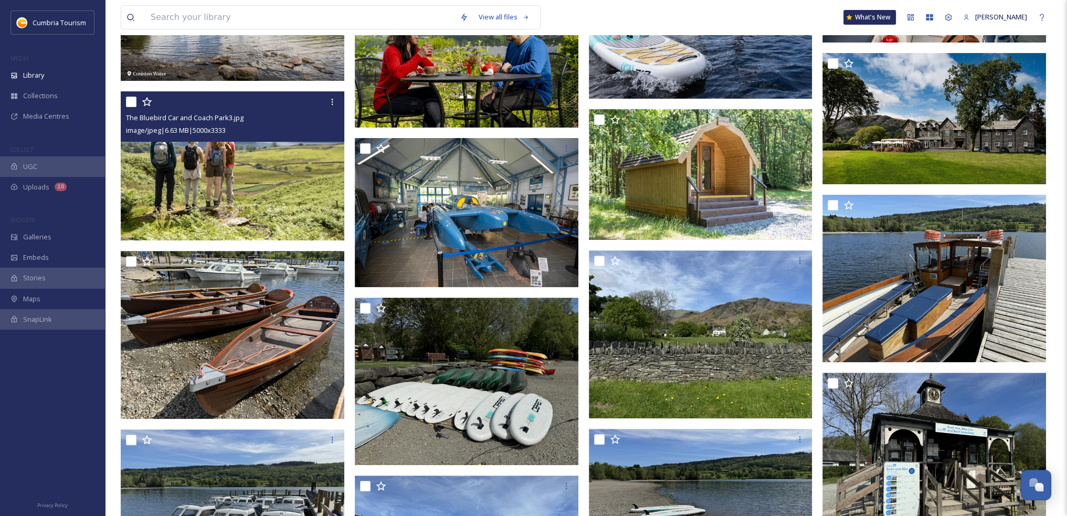
click at [132, 104] on input "checkbox" at bounding box center [131, 102] width 10 height 10
checkbox input "true"
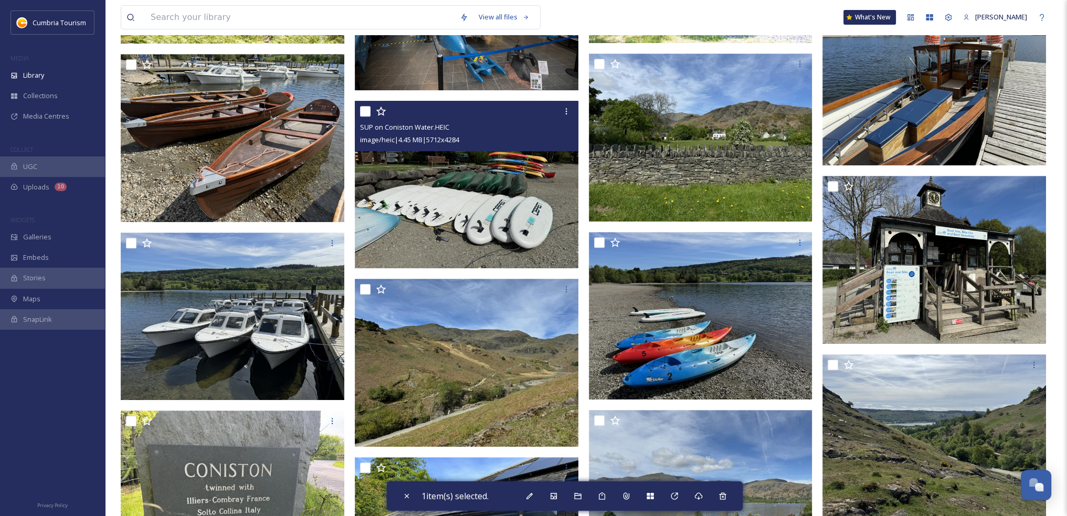
scroll to position [630, 0]
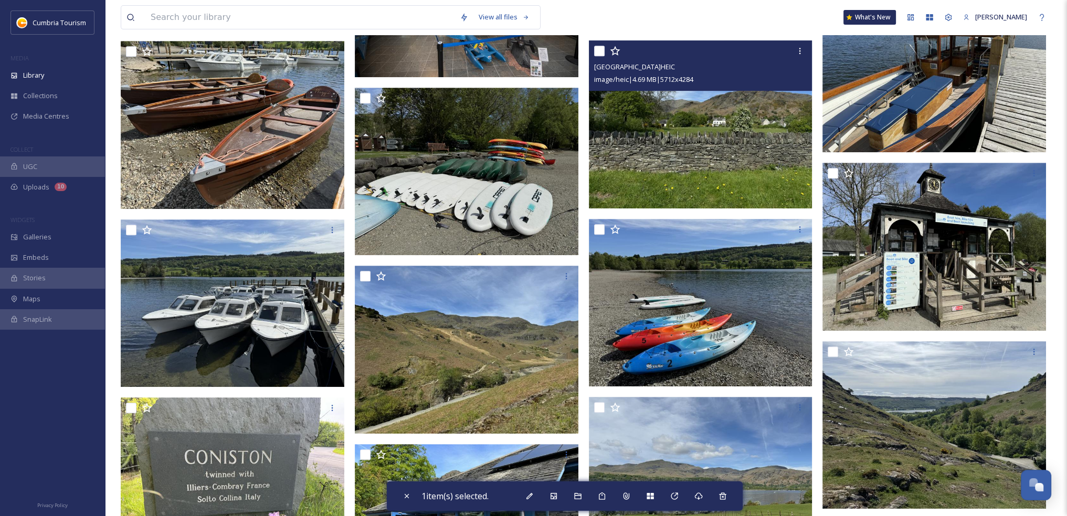
click at [600, 48] on input "checkbox" at bounding box center [599, 51] width 10 height 10
checkbox input "true"
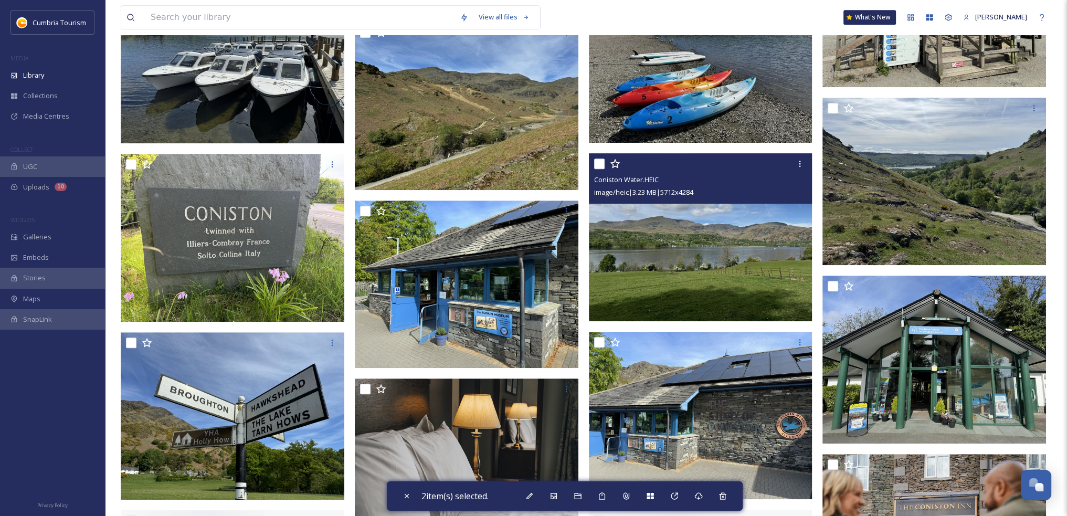
scroll to position [892, 0]
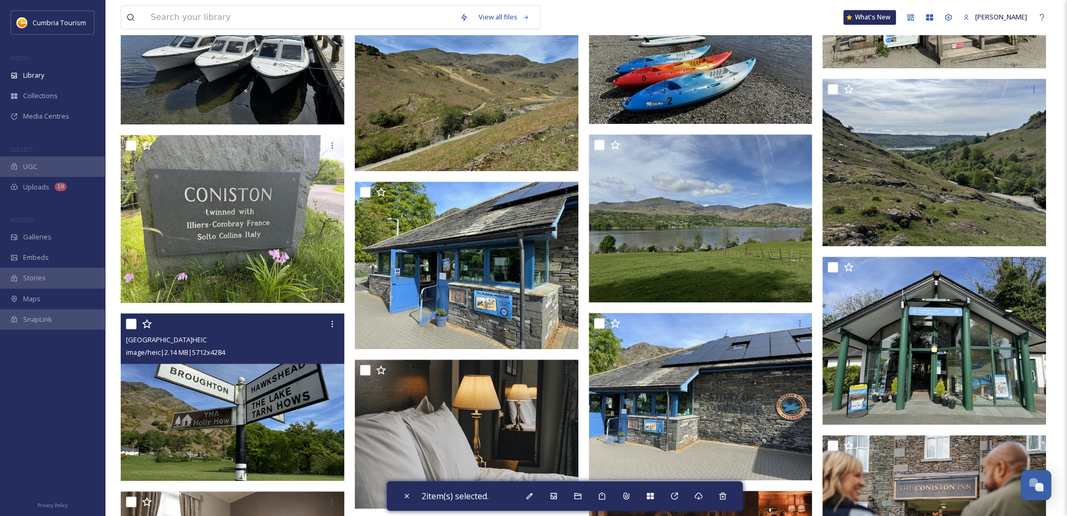
click at [134, 325] on input "checkbox" at bounding box center [131, 324] width 10 height 10
checkbox input "true"
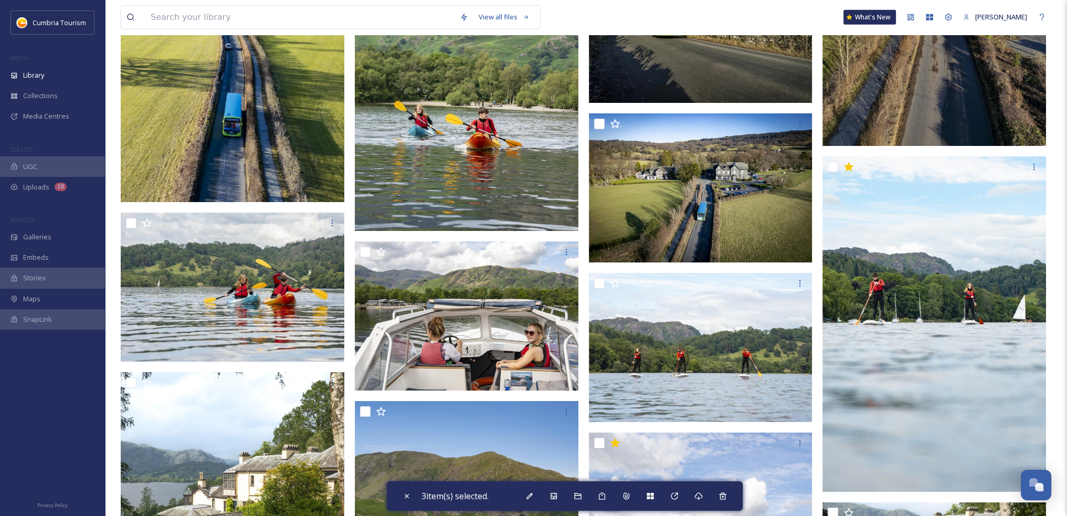
scroll to position [3727, 0]
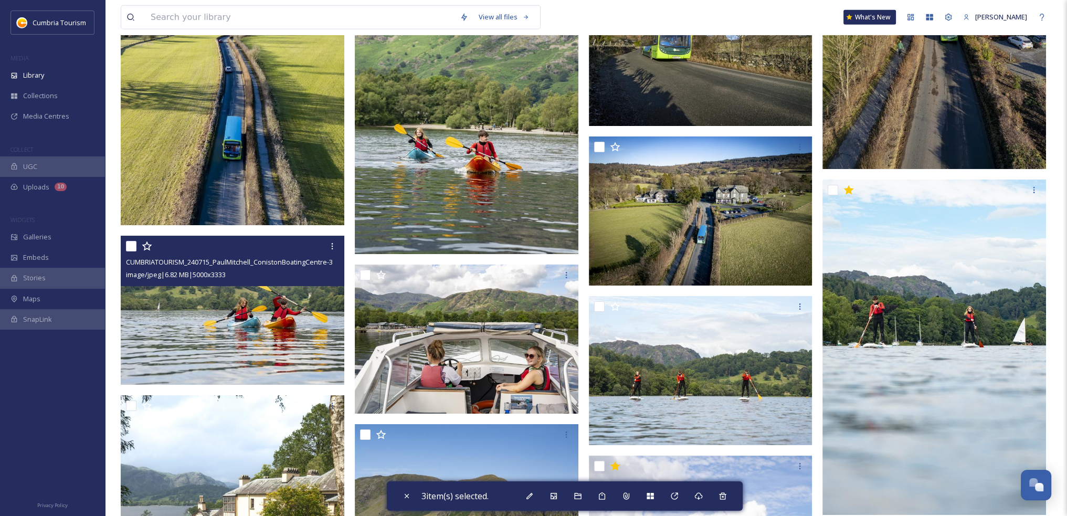
click at [133, 248] on input "checkbox" at bounding box center [131, 246] width 10 height 10
checkbox input "true"
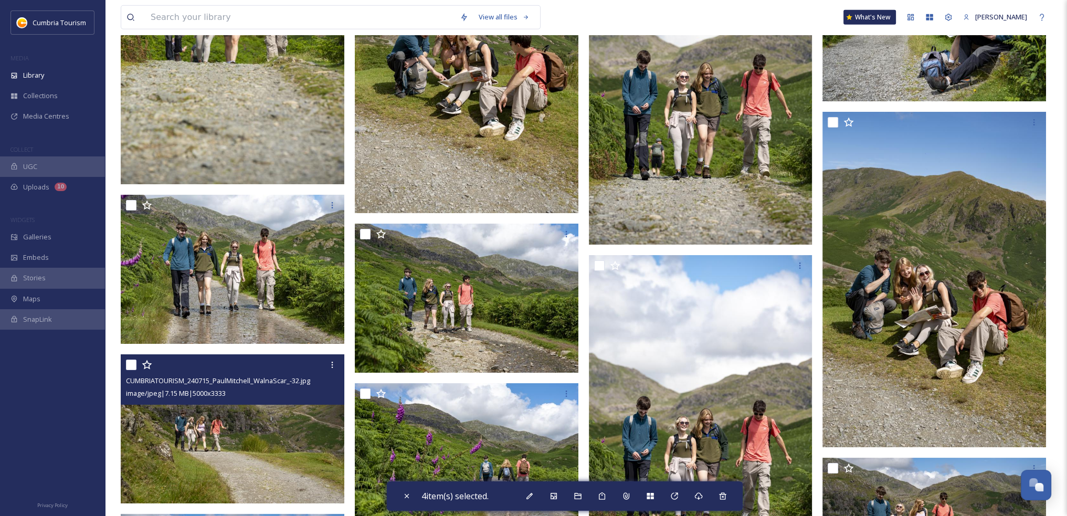
scroll to position [4882, 0]
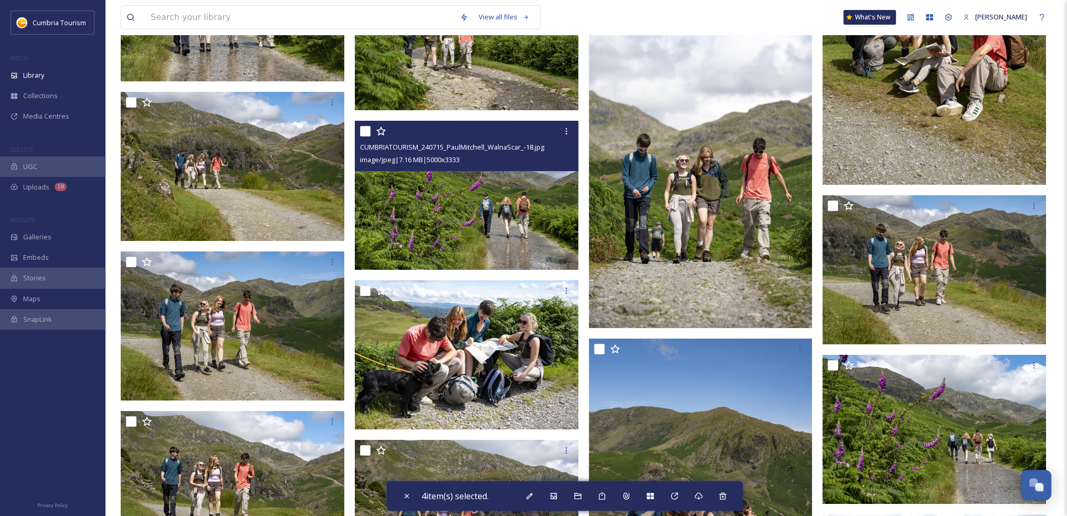
click at [362, 132] on input "checkbox" at bounding box center [365, 131] width 10 height 10
checkbox input "true"
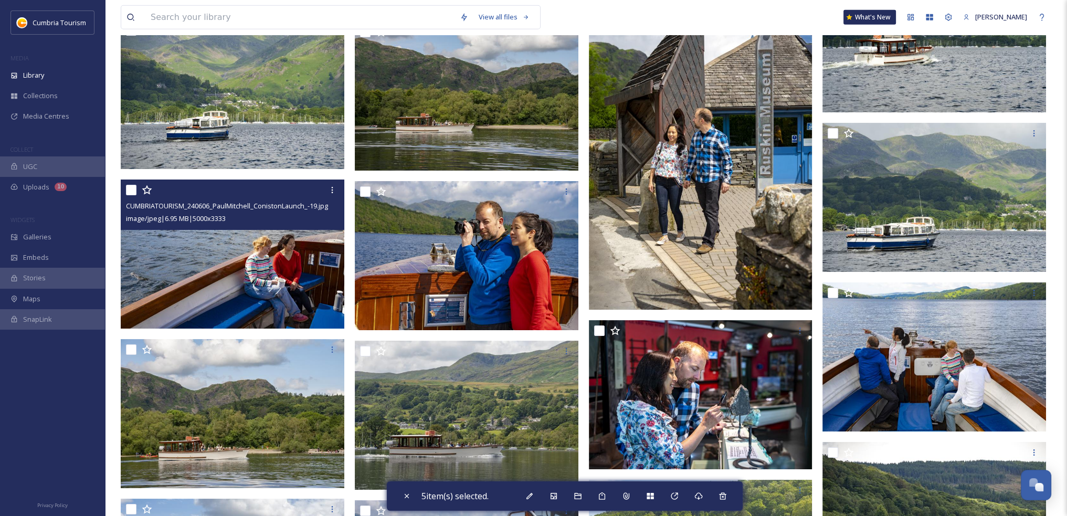
scroll to position [9343, 0]
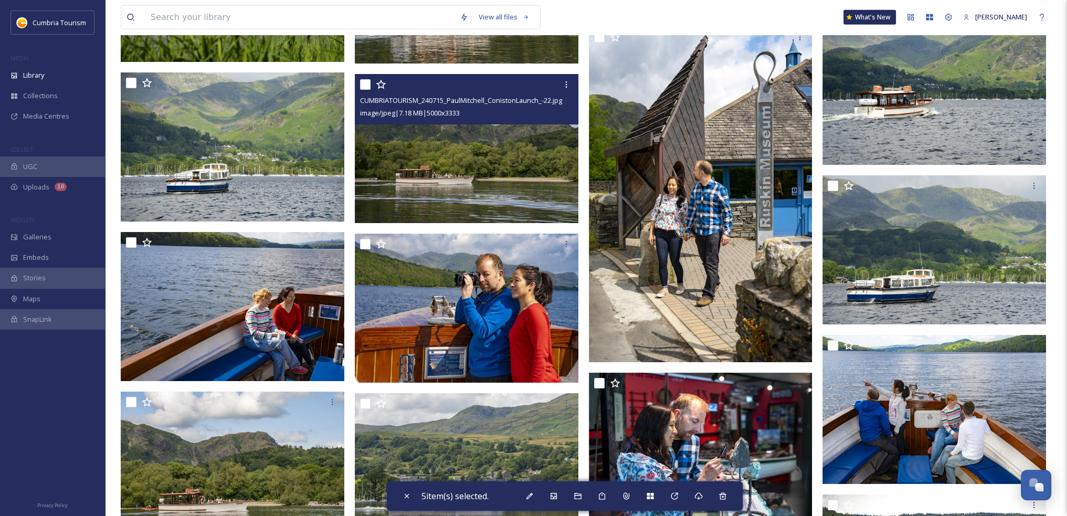
click at [367, 86] on input "checkbox" at bounding box center [365, 84] width 10 height 10
checkbox input "true"
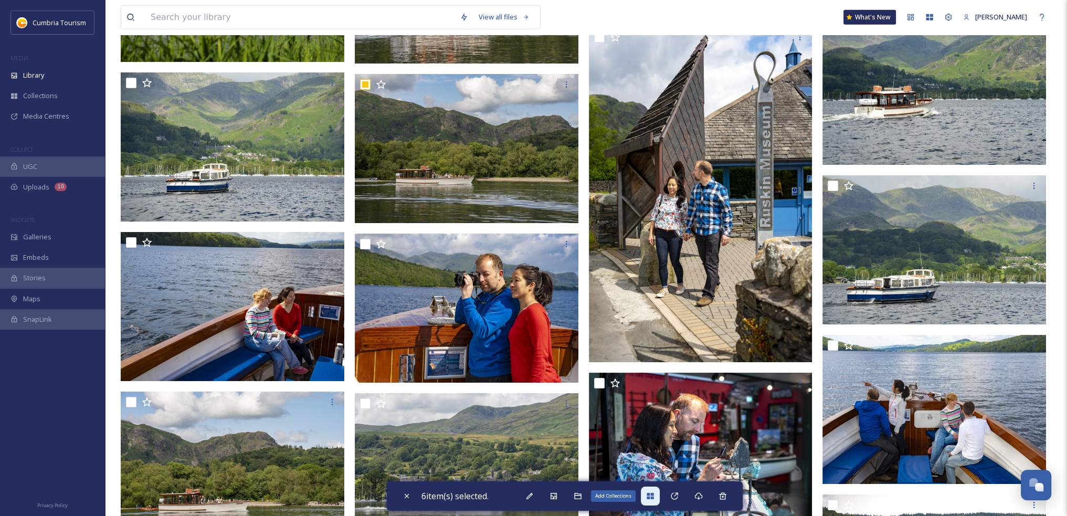
click at [650, 498] on icon at bounding box center [650, 496] width 7 height 6
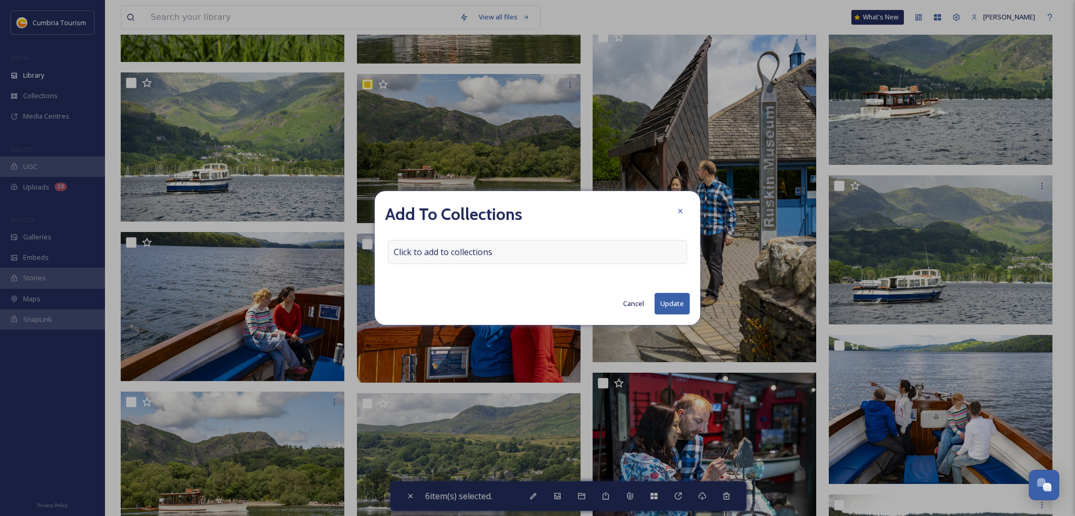
click at [467, 253] on span "Click to add to collections" at bounding box center [443, 252] width 99 height 13
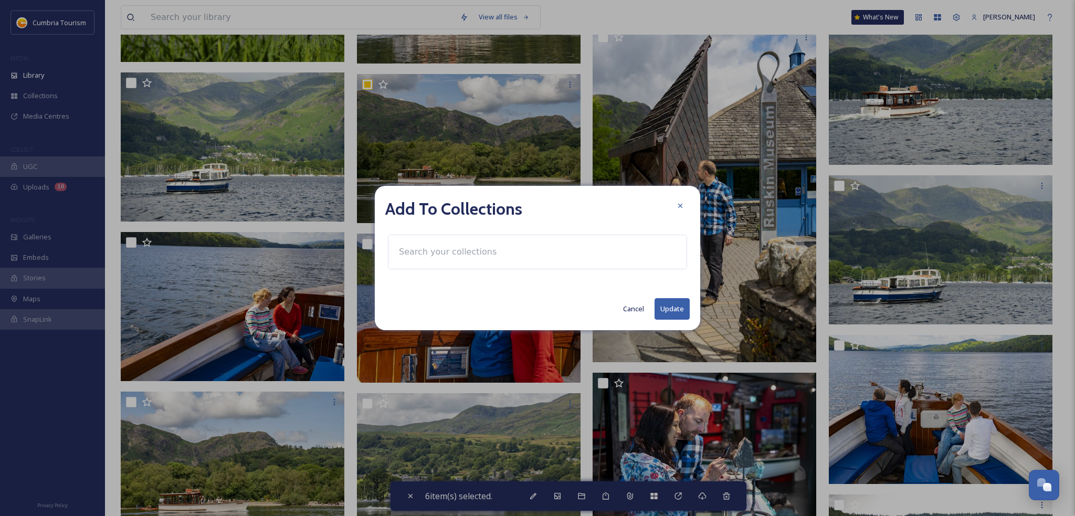
click at [467, 253] on input at bounding box center [451, 251] width 115 height 23
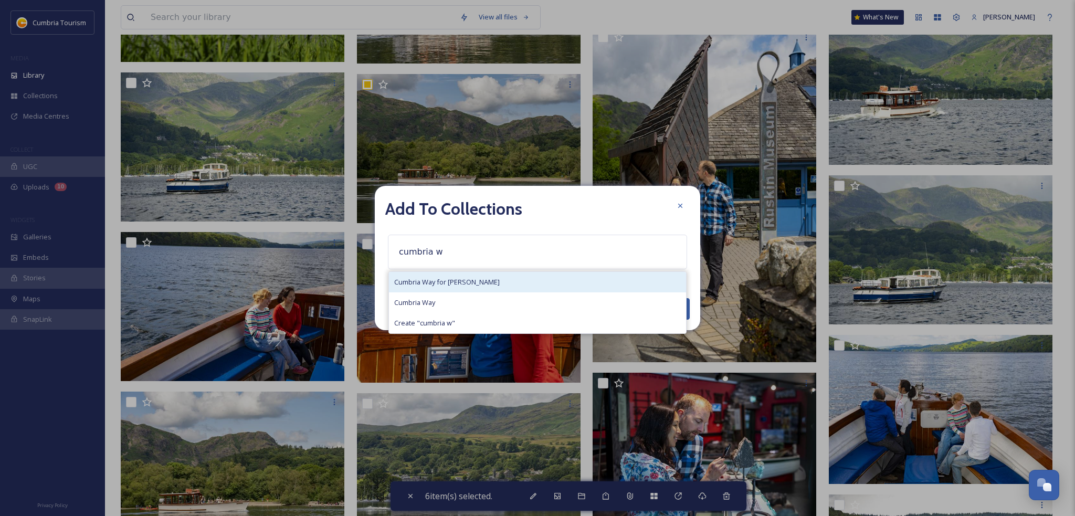
type input "cumbria w"
click at [470, 278] on span "Cumbria Way for [PERSON_NAME]" at bounding box center [447, 282] width 106 height 10
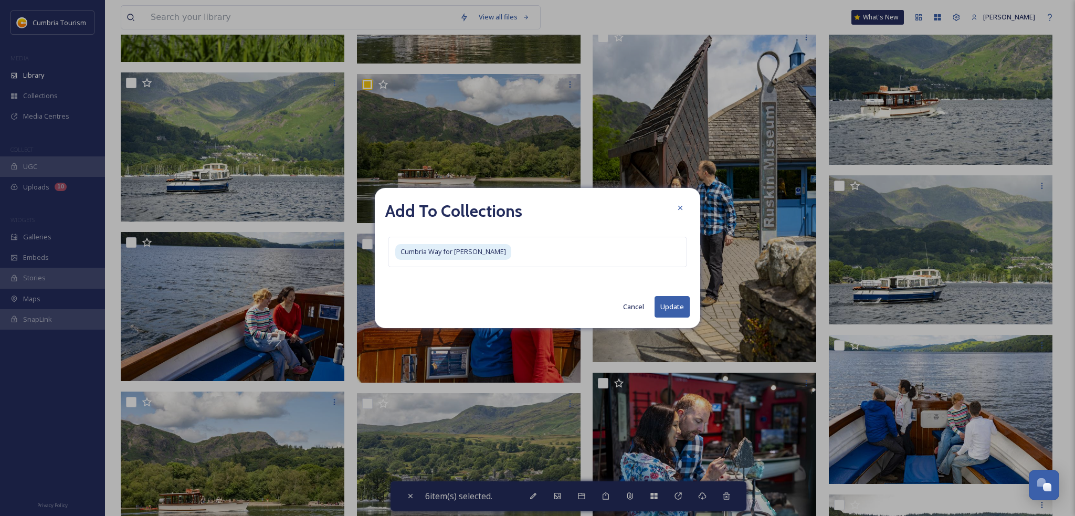
click at [670, 307] on button "Update" at bounding box center [672, 307] width 35 height 22
checkbox input "false"
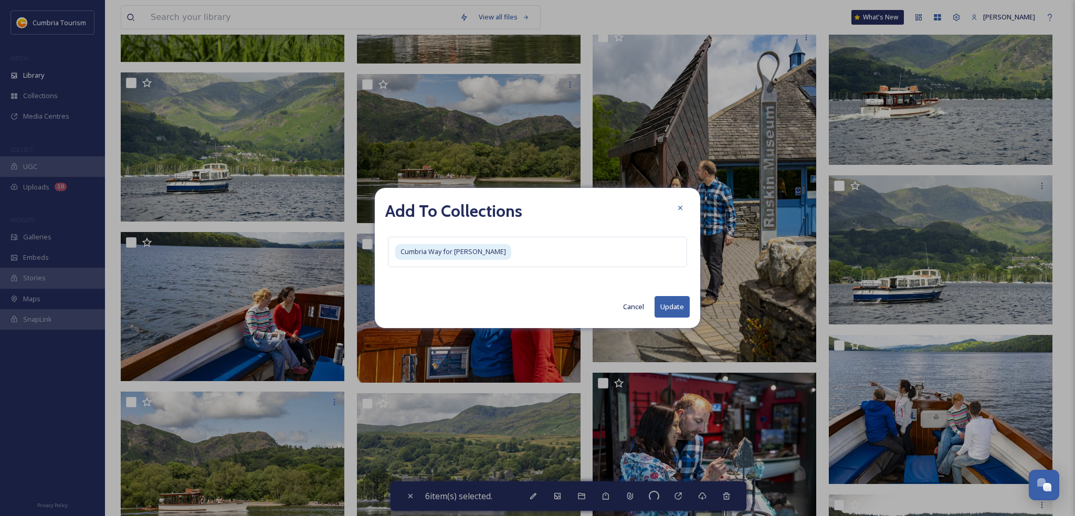
checkbox input "false"
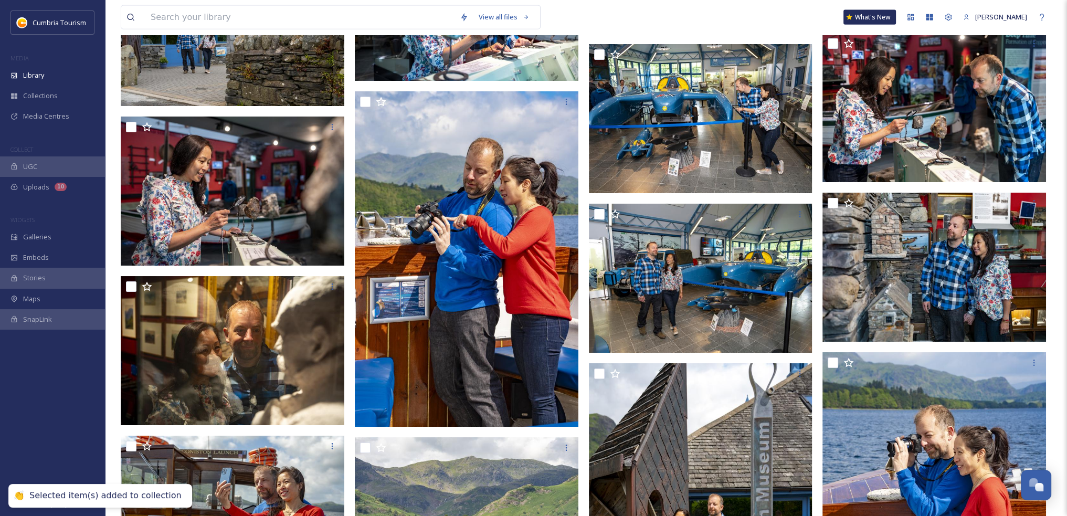
scroll to position [8294, 0]
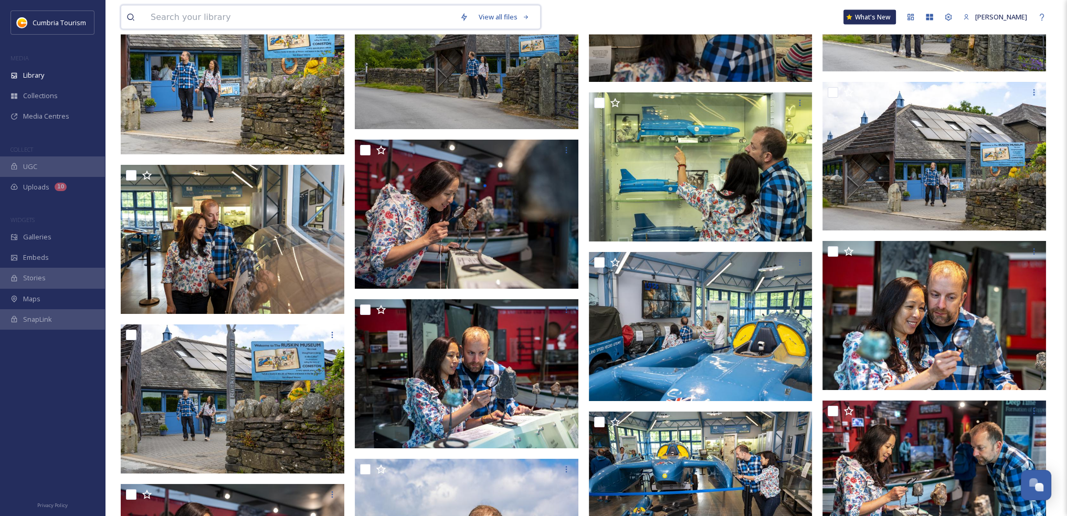
click at [274, 15] on input at bounding box center [299, 17] width 309 height 23
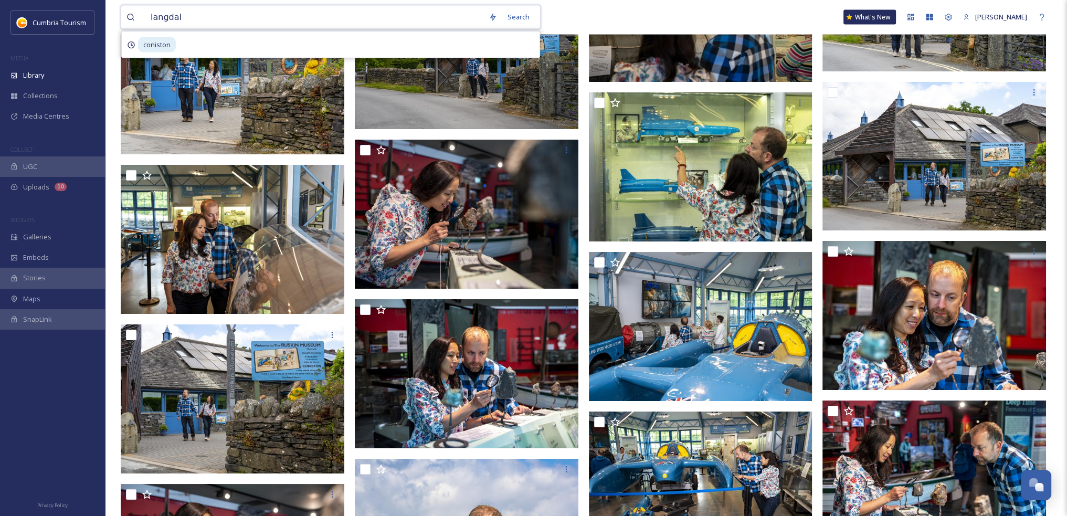
type input "langdale"
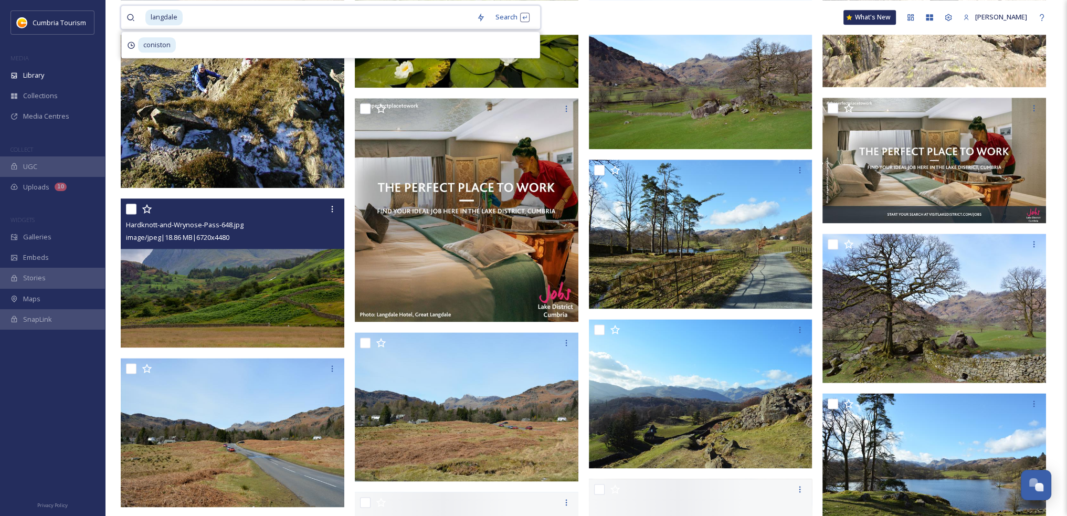
scroll to position [1837, 0]
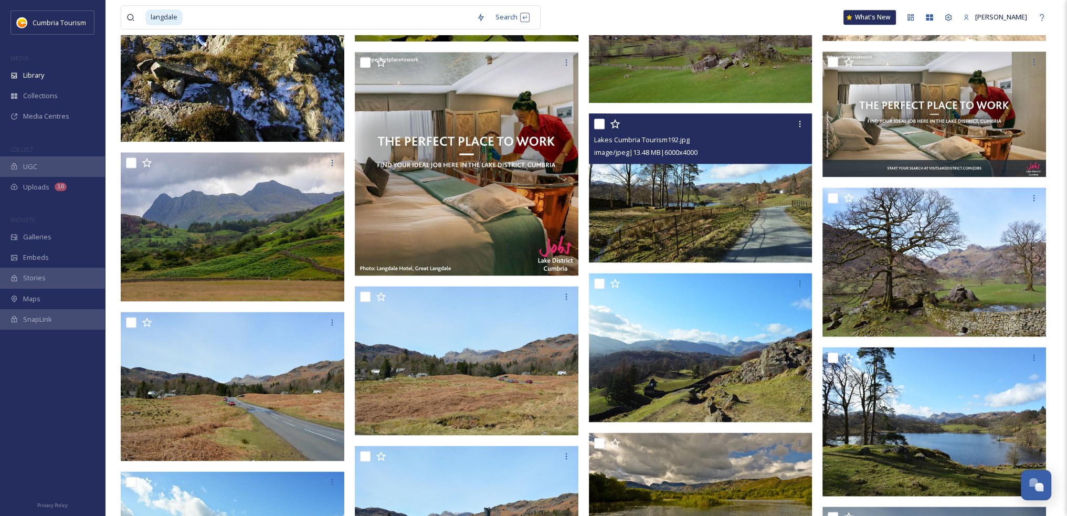
click at [596, 123] on input "checkbox" at bounding box center [599, 124] width 10 height 10
checkbox input "true"
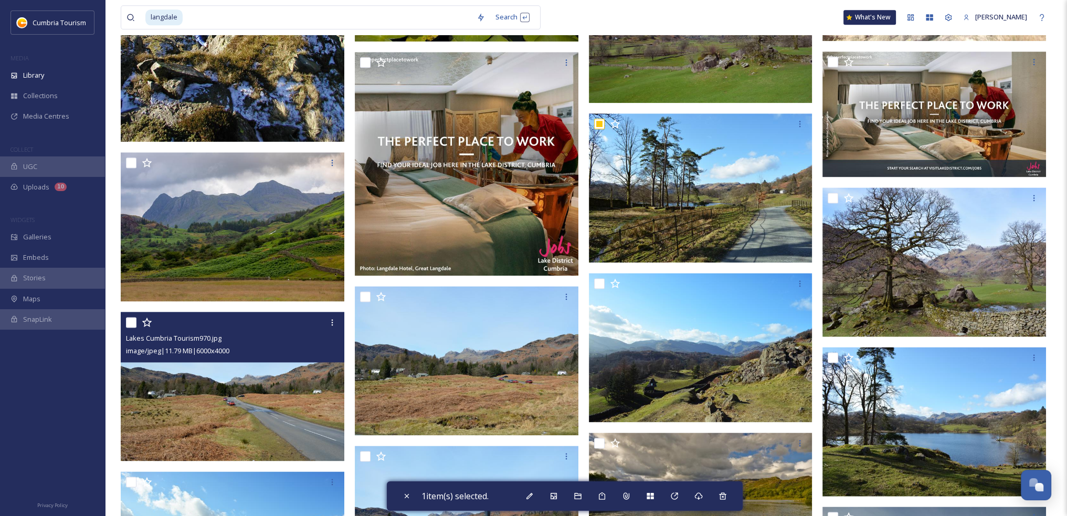
click at [132, 324] on input "checkbox" at bounding box center [131, 322] width 10 height 10
checkbox input "true"
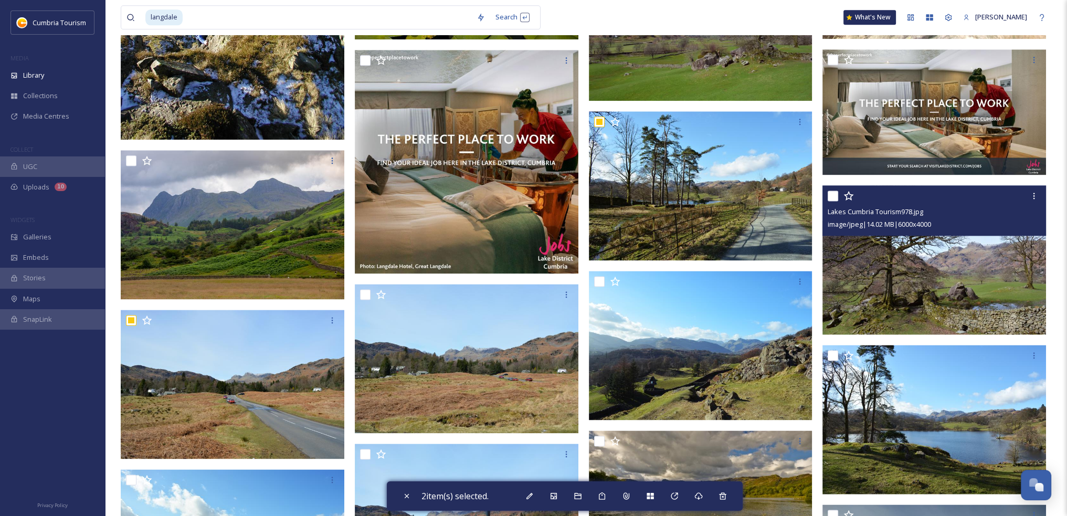
scroll to position [2100, 0]
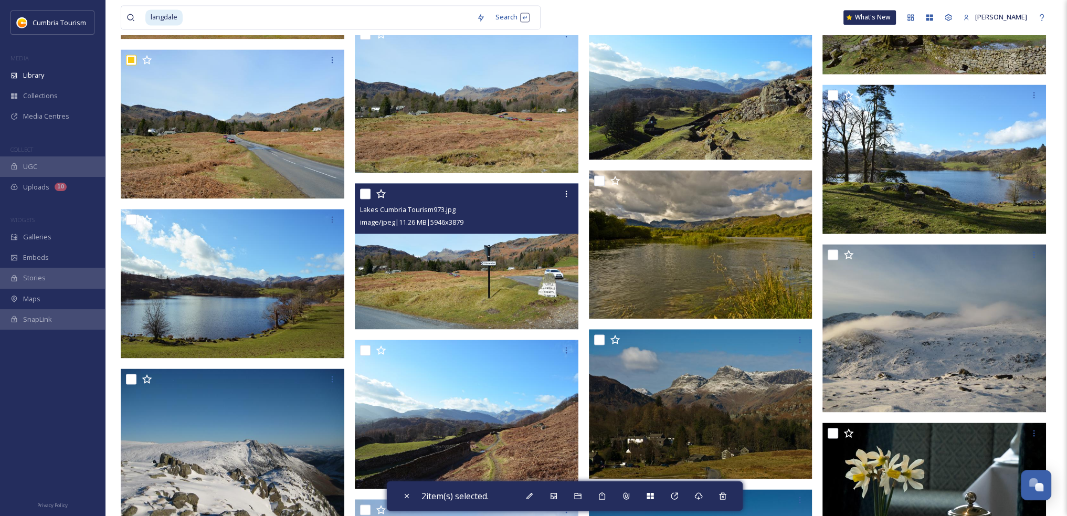
click at [364, 191] on input "checkbox" at bounding box center [365, 193] width 10 height 10
checkbox input "true"
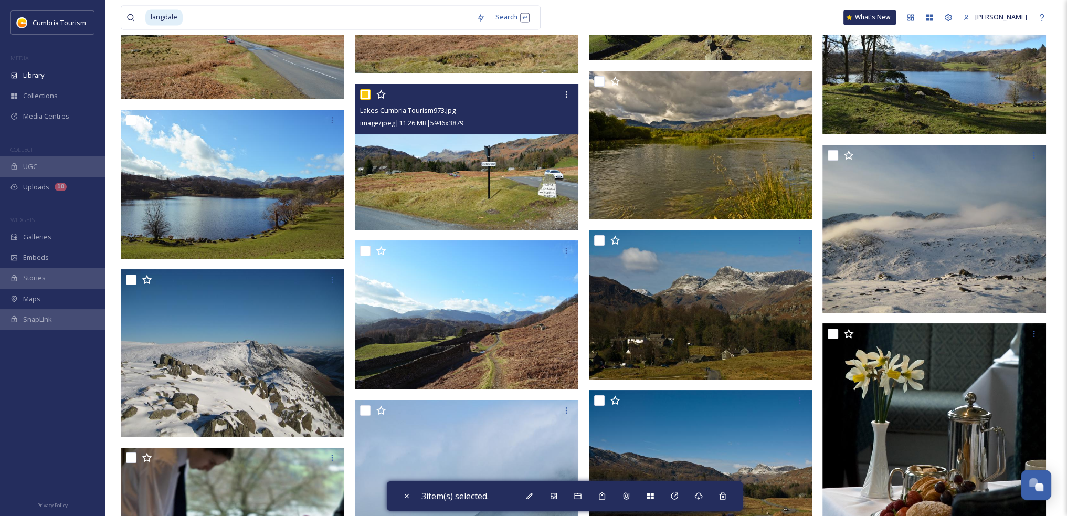
scroll to position [2257, 0]
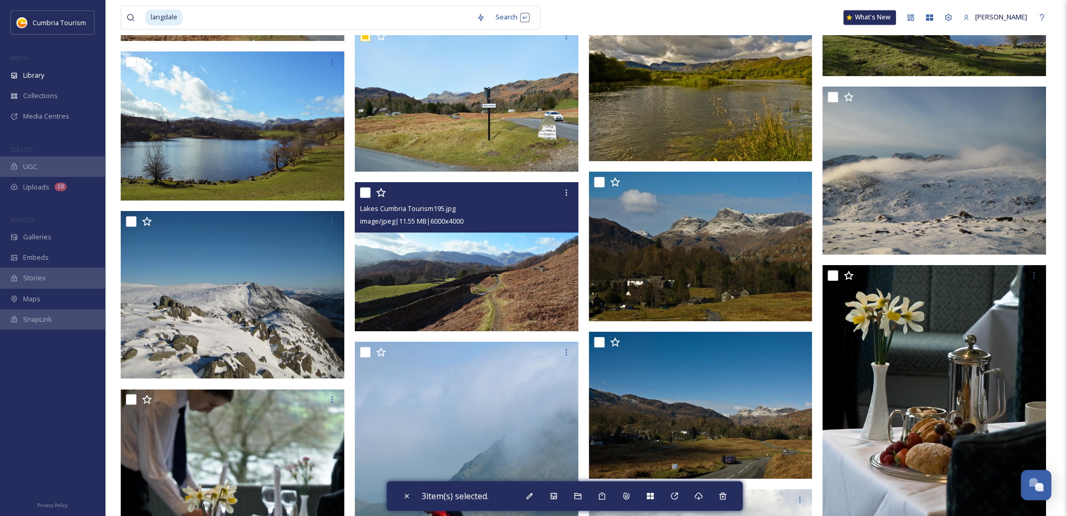
click at [374, 192] on div at bounding box center [468, 192] width 216 height 19
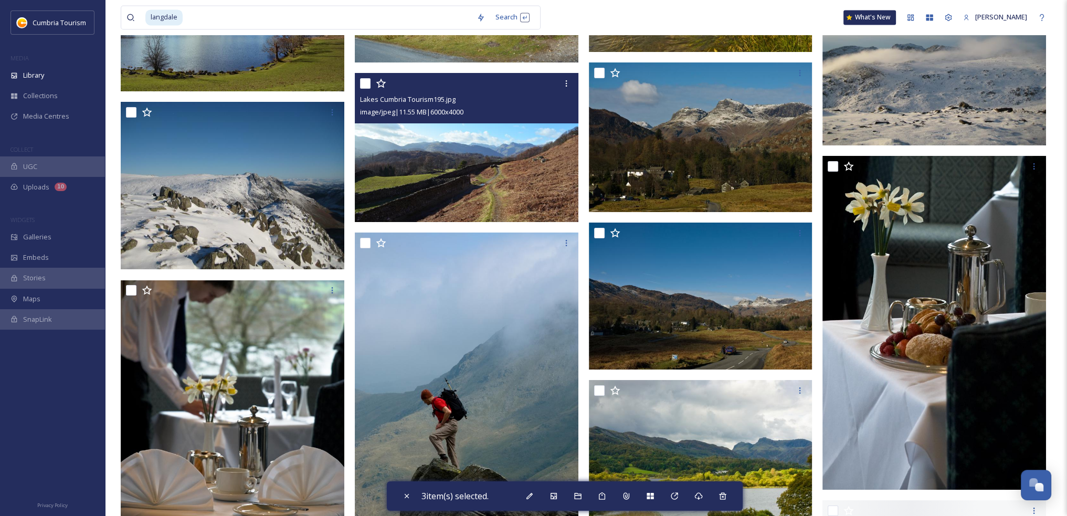
scroll to position [2415, 0]
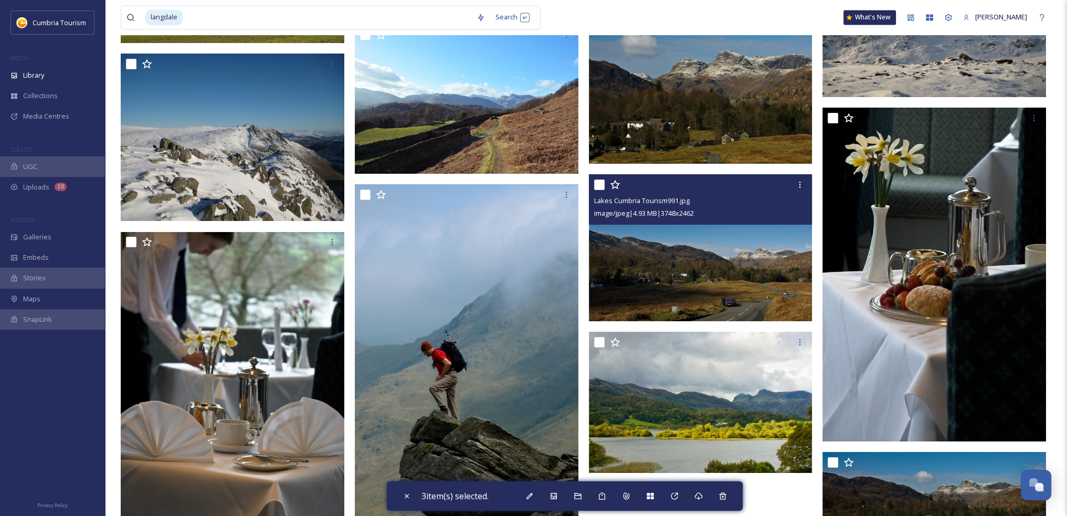
click at [596, 186] on input "checkbox" at bounding box center [599, 185] width 10 height 10
checkbox input "true"
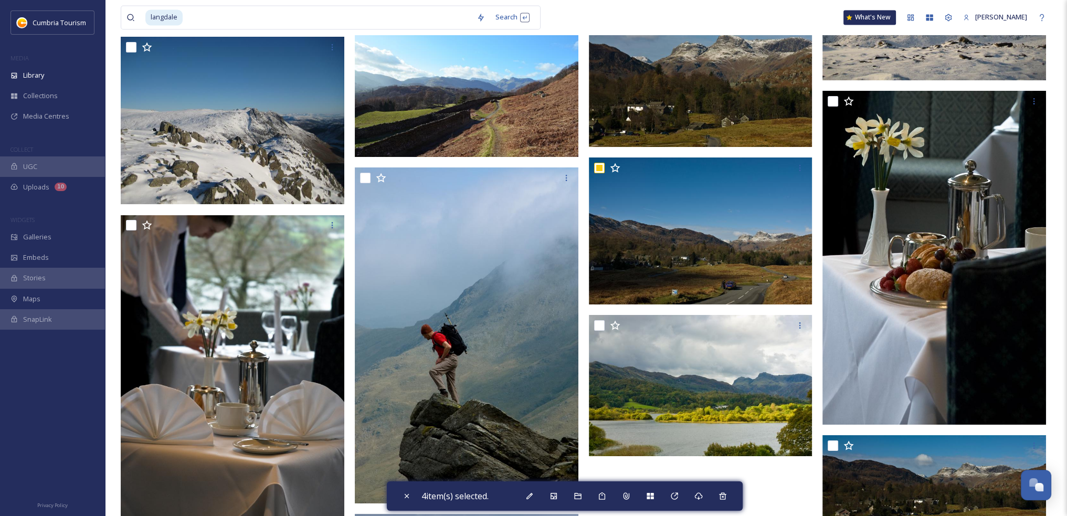
scroll to position [2520, 0]
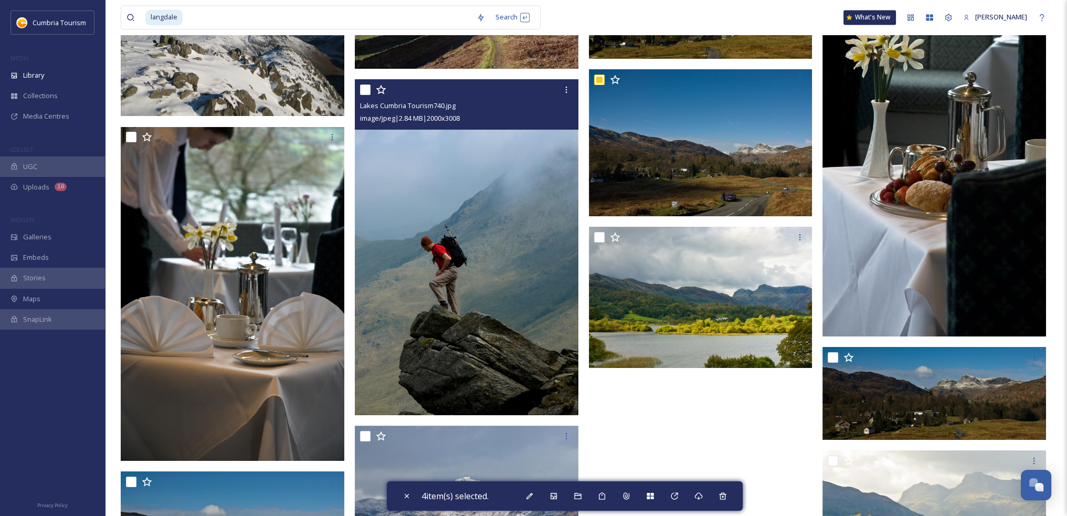
click at [366, 87] on input "checkbox" at bounding box center [365, 90] width 10 height 10
checkbox input "true"
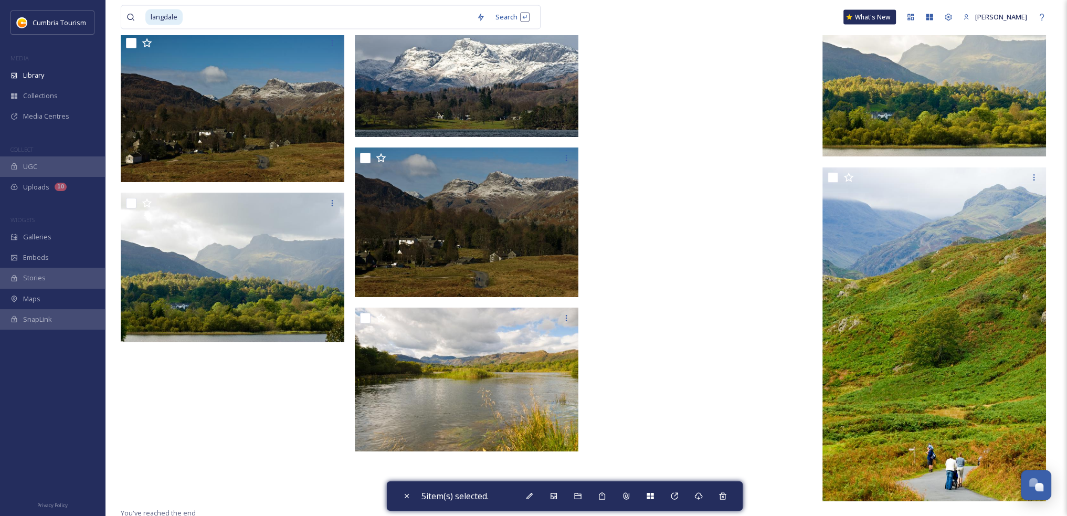
scroll to position [2960, 0]
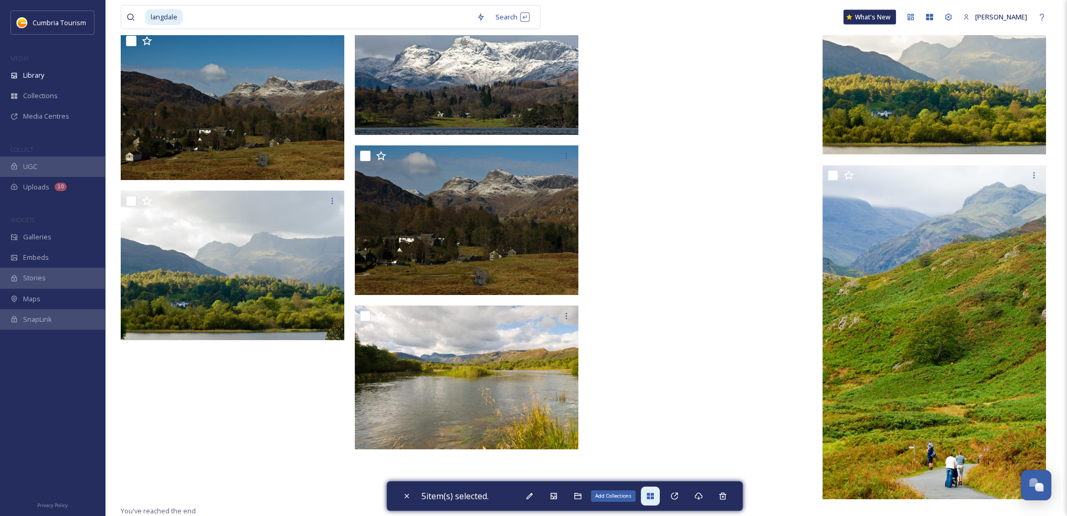
click at [650, 499] on icon at bounding box center [650, 496] width 7 height 6
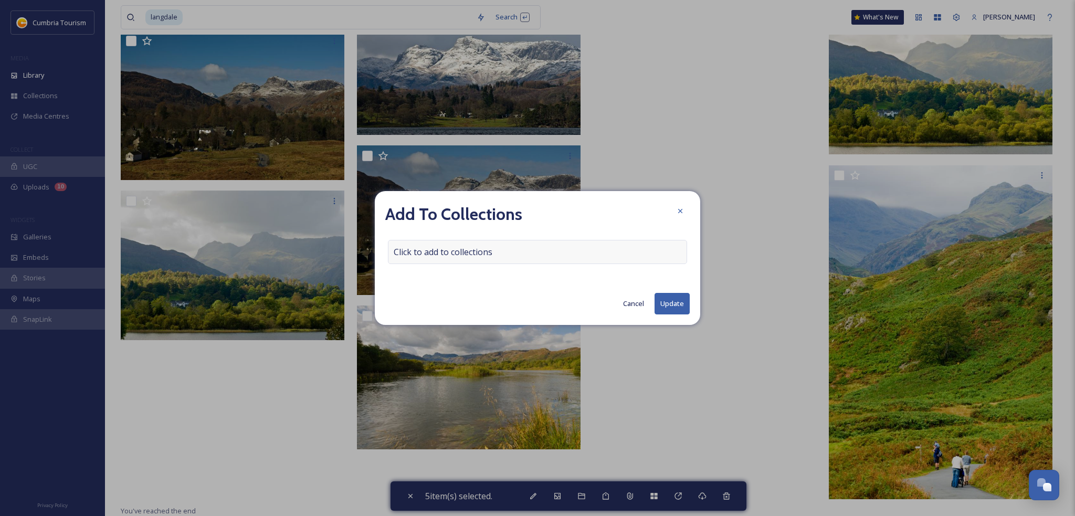
click at [523, 262] on div "Click to add to collections" at bounding box center [537, 252] width 299 height 24
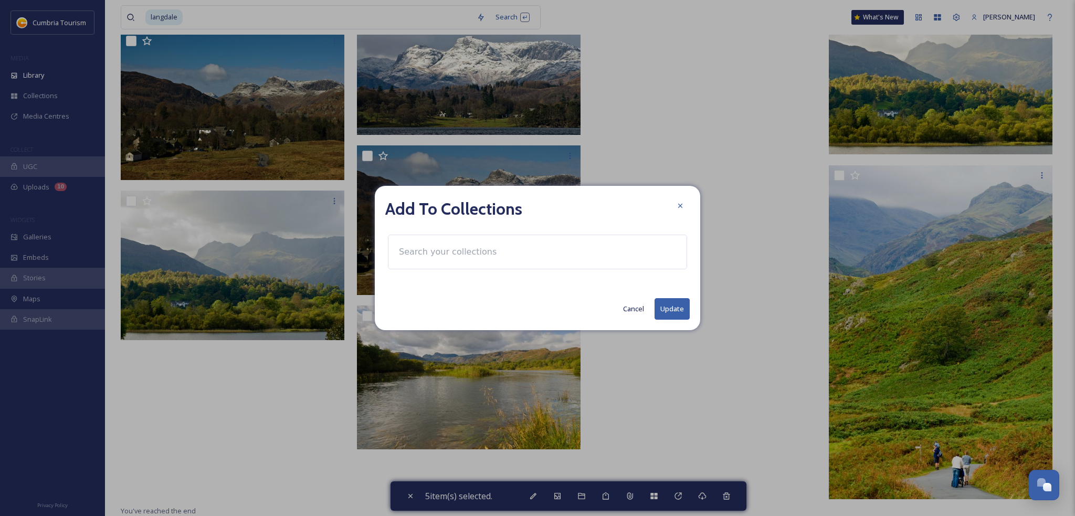
click at [524, 252] on div at bounding box center [537, 252] width 299 height 35
click at [477, 252] on input at bounding box center [451, 251] width 115 height 23
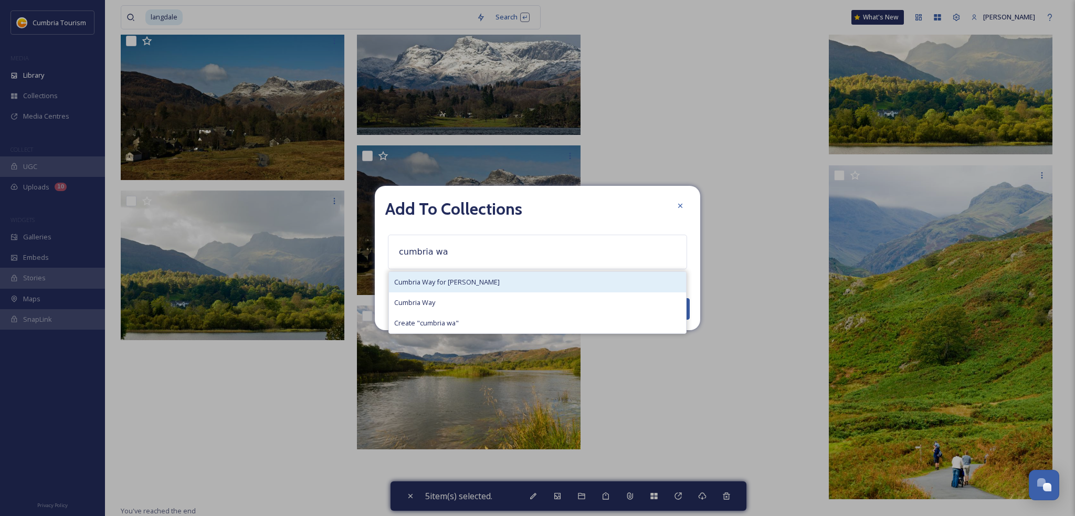
type input "cumbria wa"
click at [457, 288] on div "Cumbria Way for [PERSON_NAME]" at bounding box center [537, 282] width 297 height 20
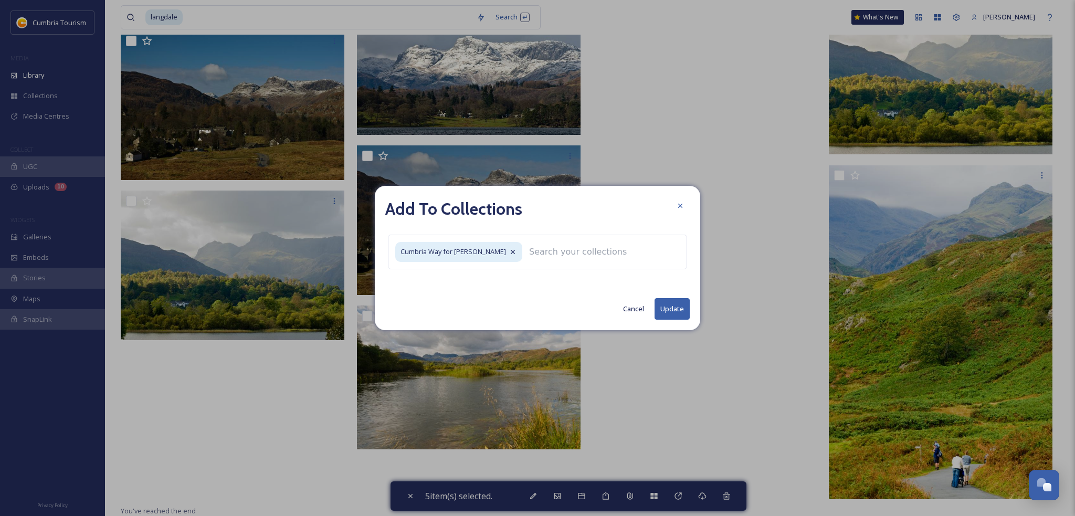
click at [669, 312] on button "Update" at bounding box center [672, 309] width 35 height 22
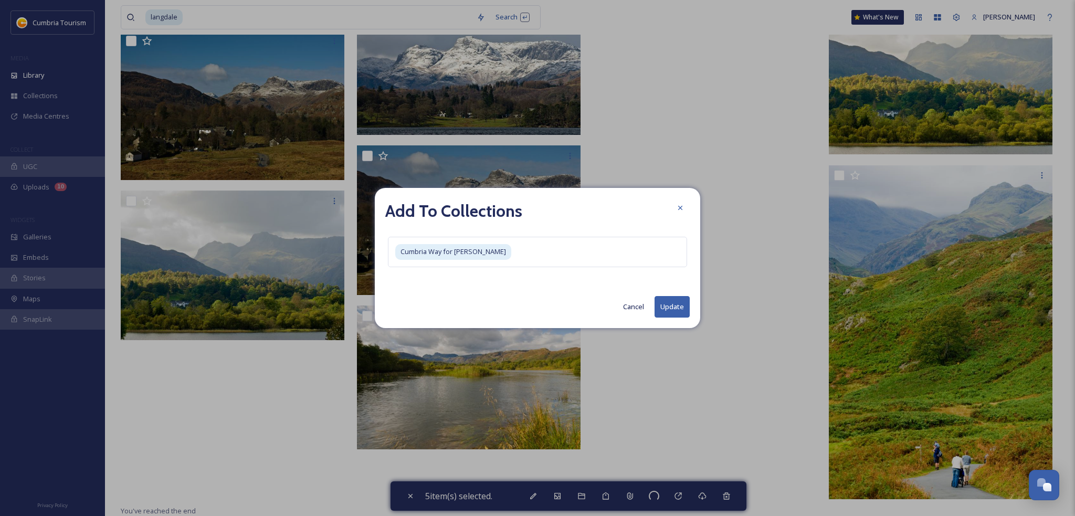
checkbox input "false"
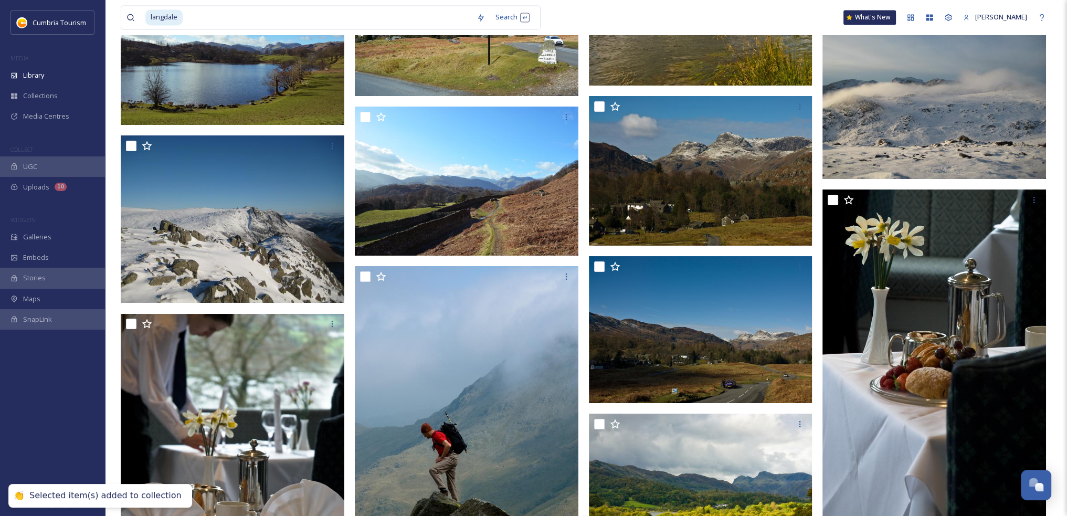
scroll to position [2331, 0]
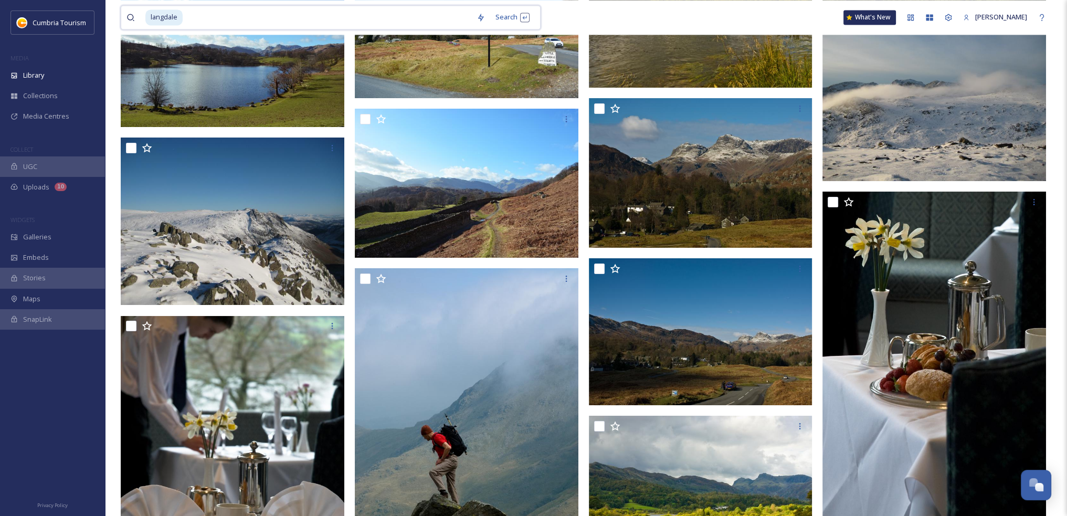
click at [381, 15] on input at bounding box center [328, 17] width 288 height 23
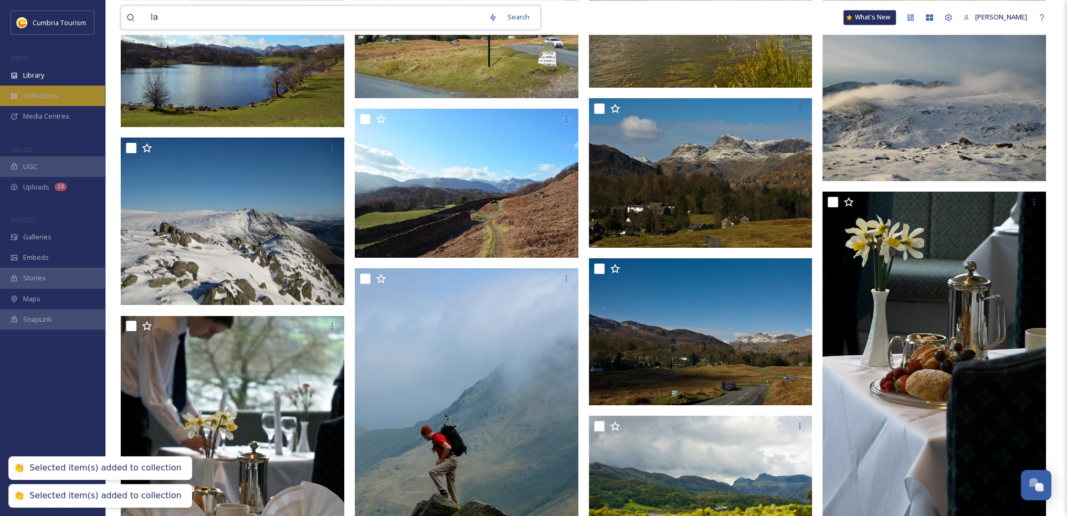
type input "l"
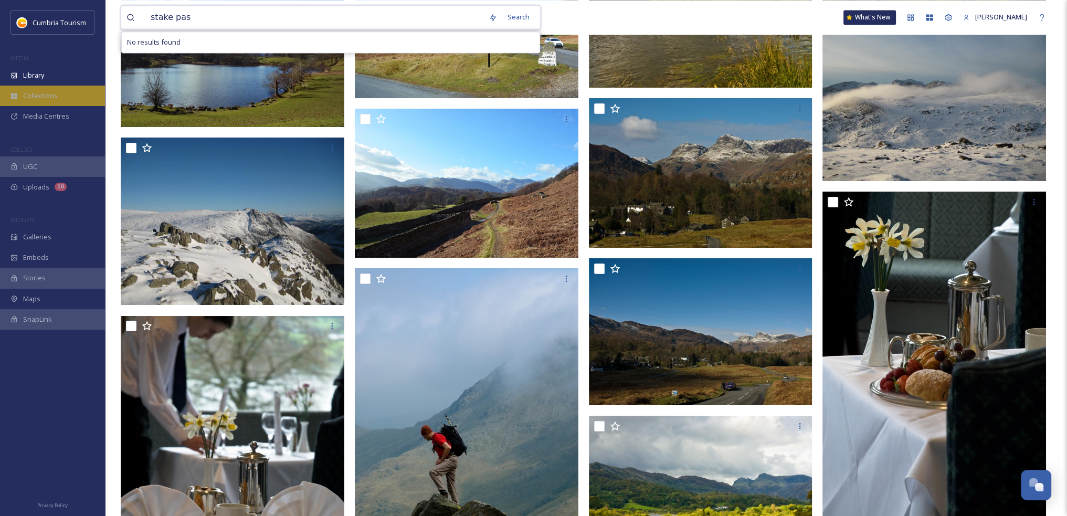
type input "stake pass"
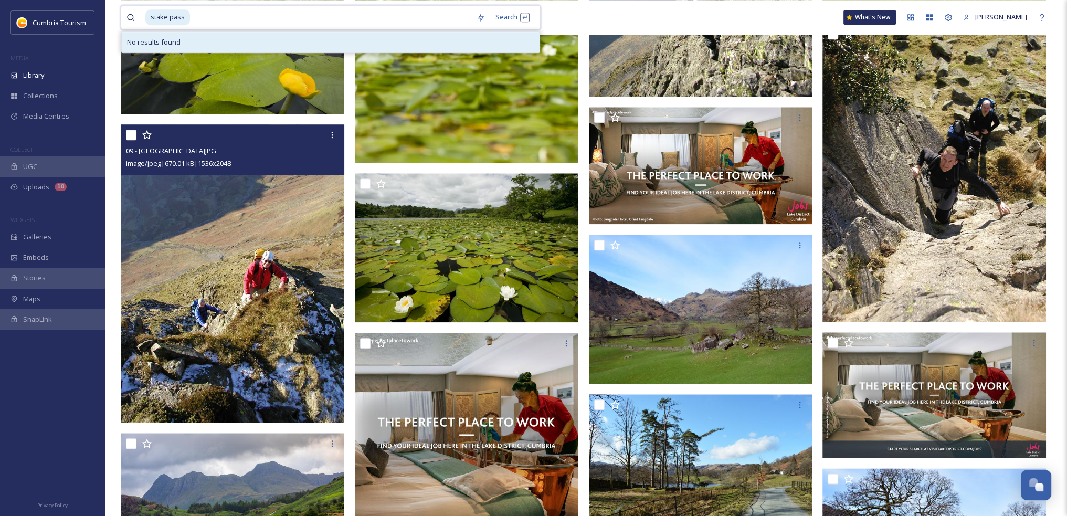
scroll to position [1543, 0]
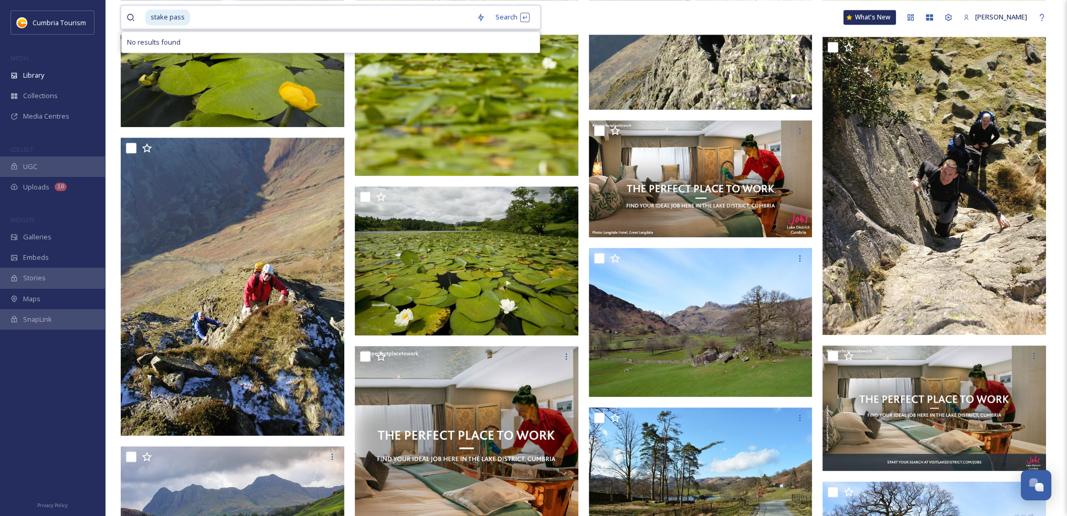
click at [210, 19] on input at bounding box center [331, 17] width 280 height 23
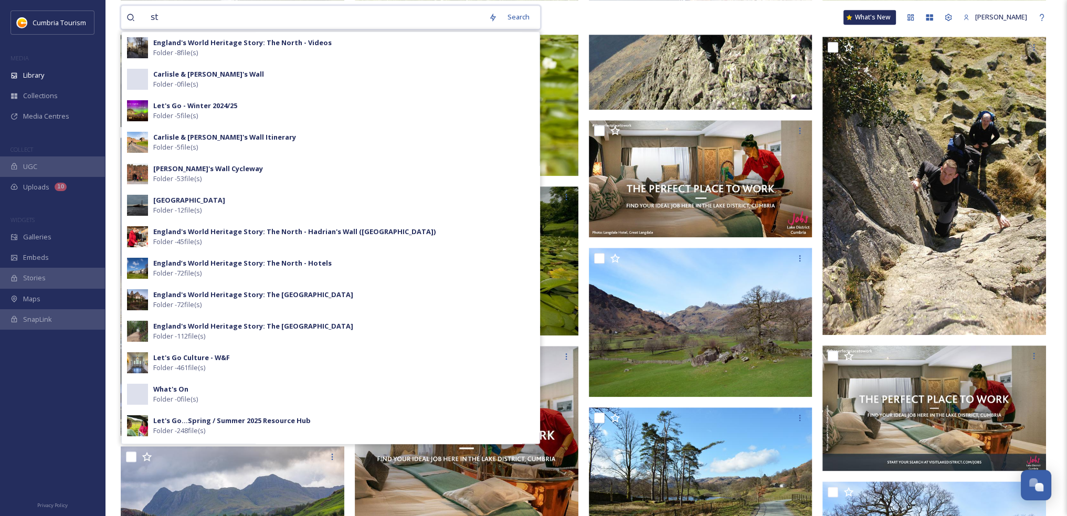
type input "s"
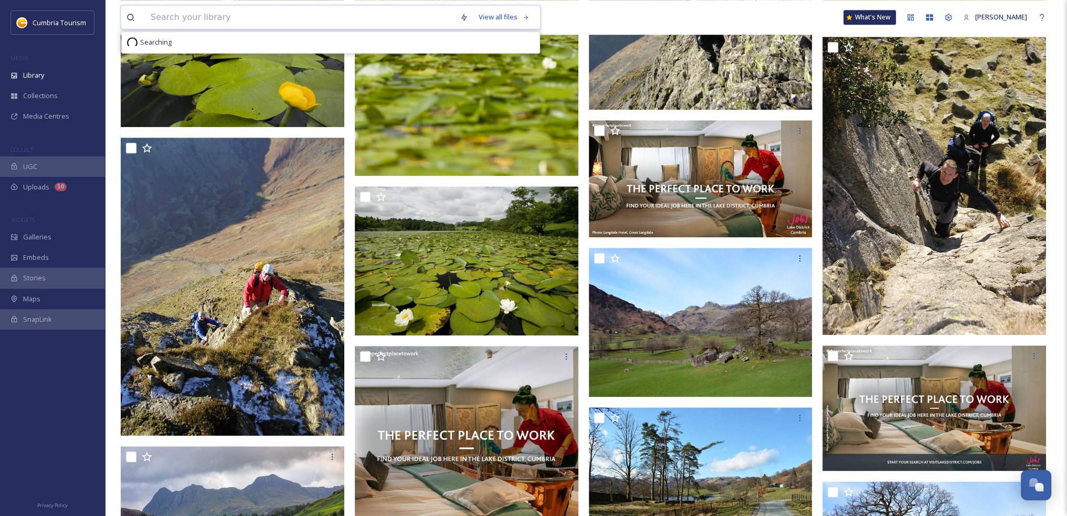
type input "s"
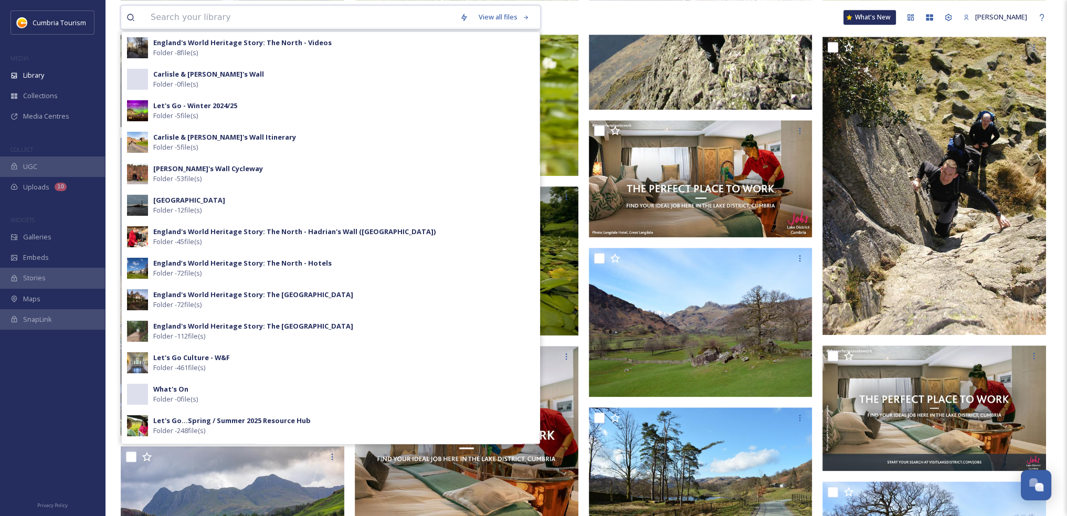
click at [325, 17] on input at bounding box center [299, 17] width 309 height 23
paste input "Dungeon Ghyll"
type input "Dungeon Ghyll"
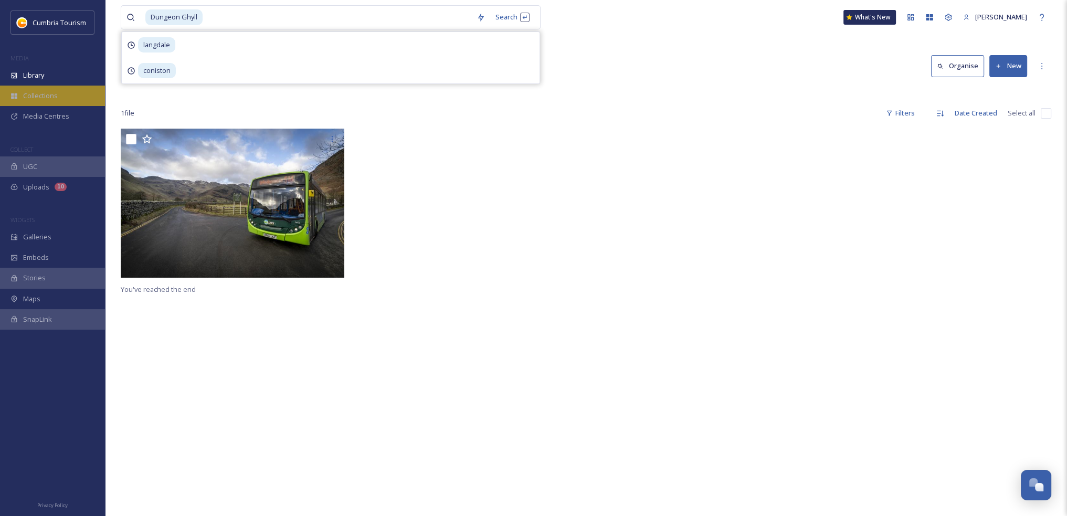
click at [58, 97] on div "Collections" at bounding box center [52, 96] width 105 height 20
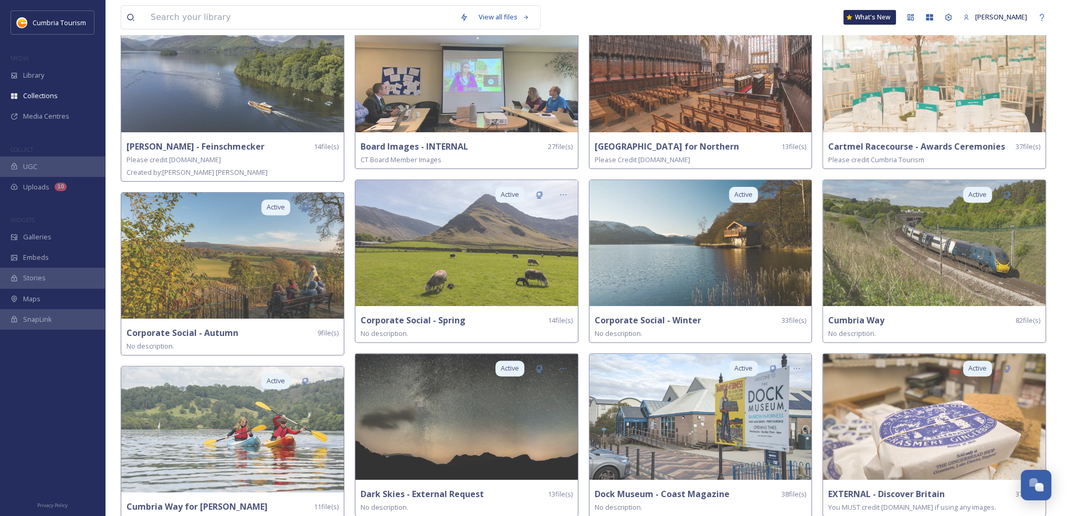
scroll to position [472, 0]
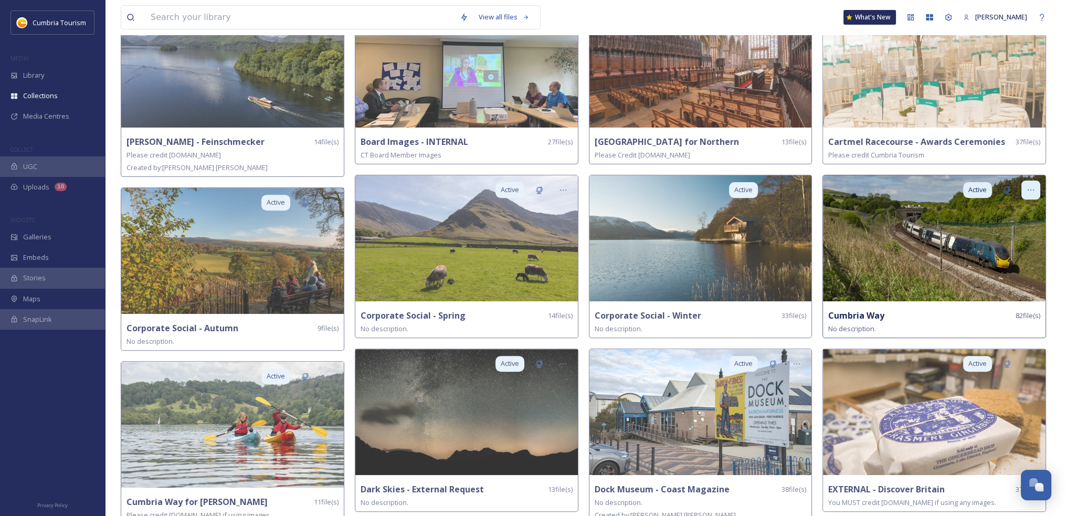
click at [1028, 186] on icon at bounding box center [1031, 190] width 8 height 8
click at [1003, 266] on span "Delete" at bounding box center [1001, 265] width 21 height 10
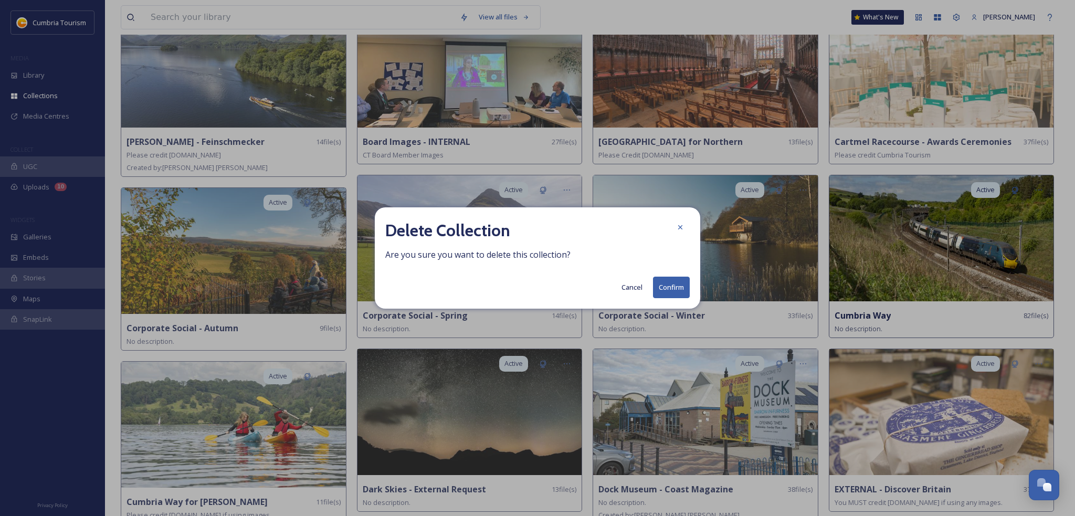
click at [680, 283] on button "Confirm" at bounding box center [671, 288] width 37 height 22
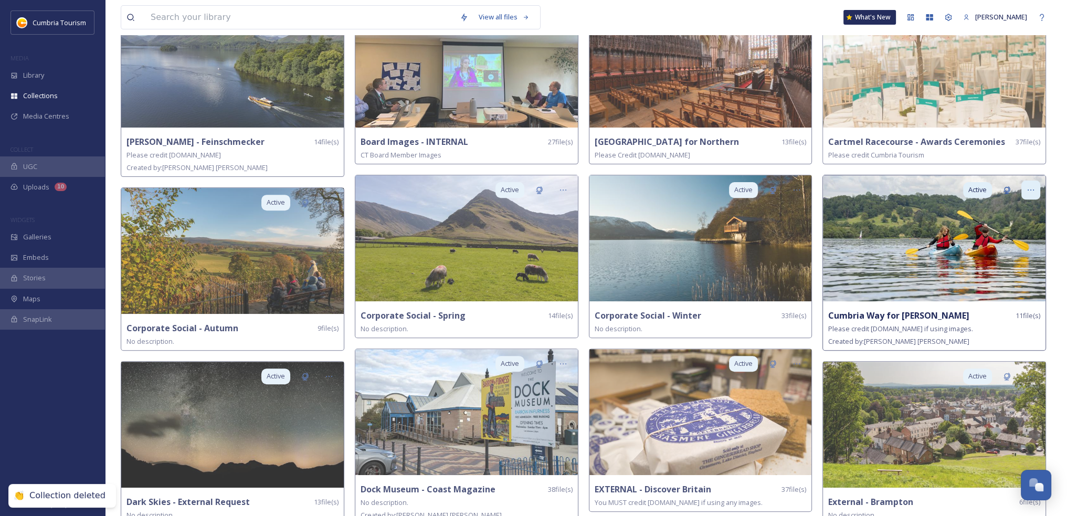
click at [1035, 186] on icon at bounding box center [1031, 190] width 8 height 8
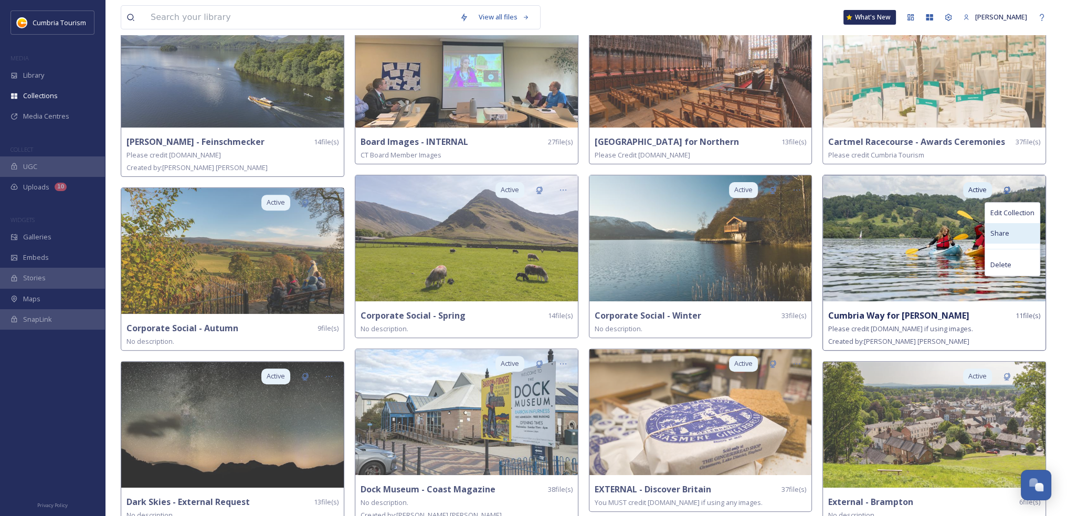
click at [1008, 226] on div "Share" at bounding box center [1012, 233] width 55 height 20
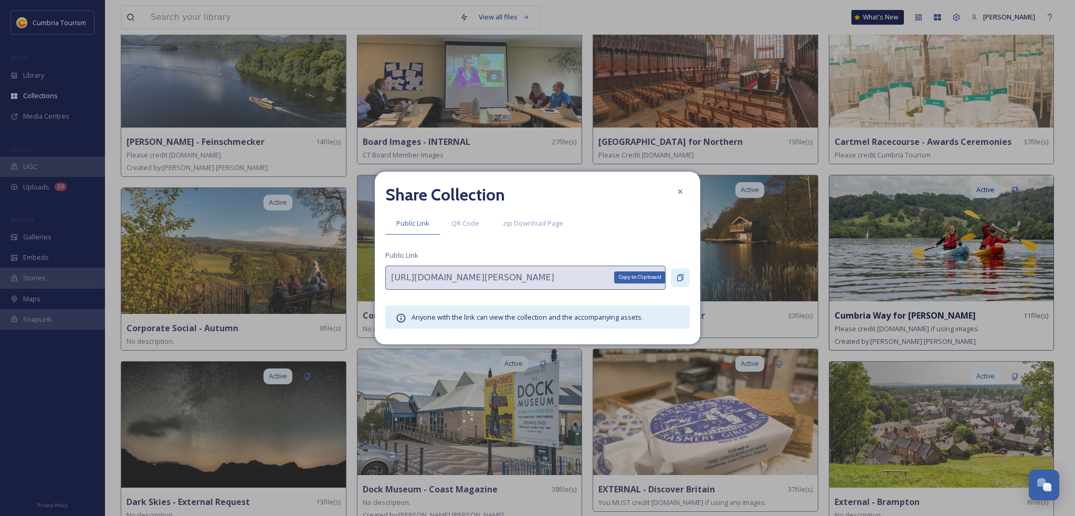
click at [673, 281] on div "Copy to Clipboard" at bounding box center [680, 277] width 19 height 19
click at [679, 194] on icon at bounding box center [680, 191] width 8 height 8
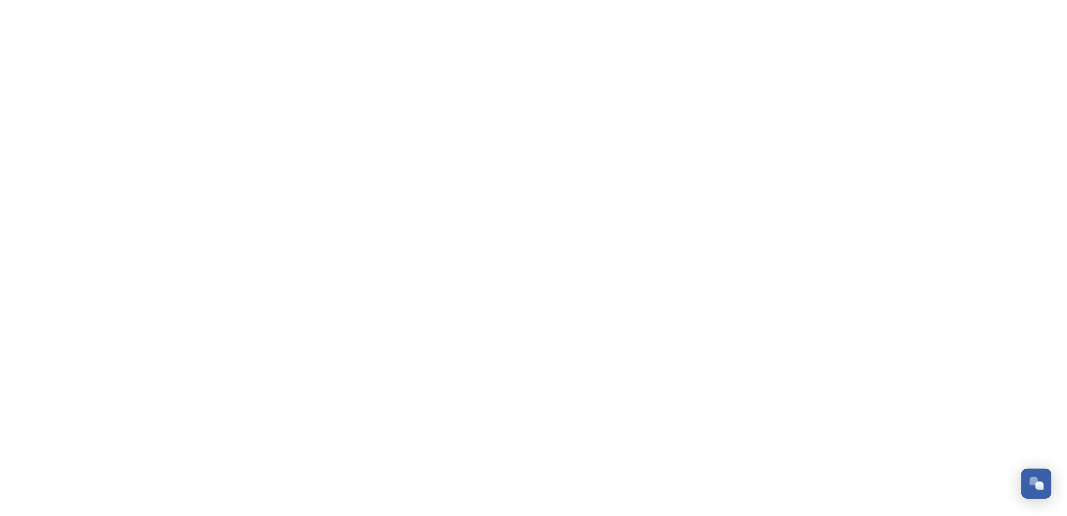
scroll to position [1010, 0]
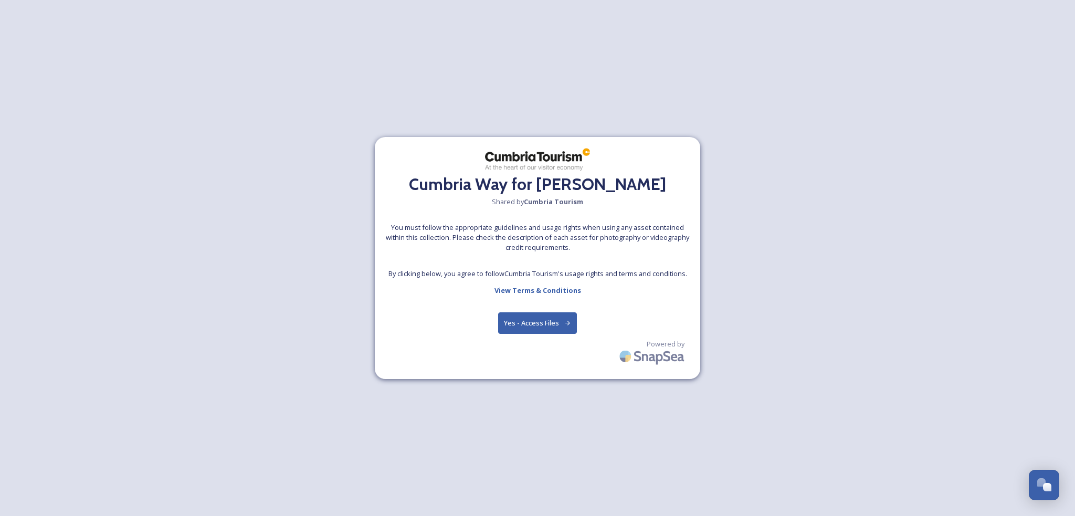
click at [537, 321] on button "Yes - Access Files" at bounding box center [537, 323] width 79 height 22
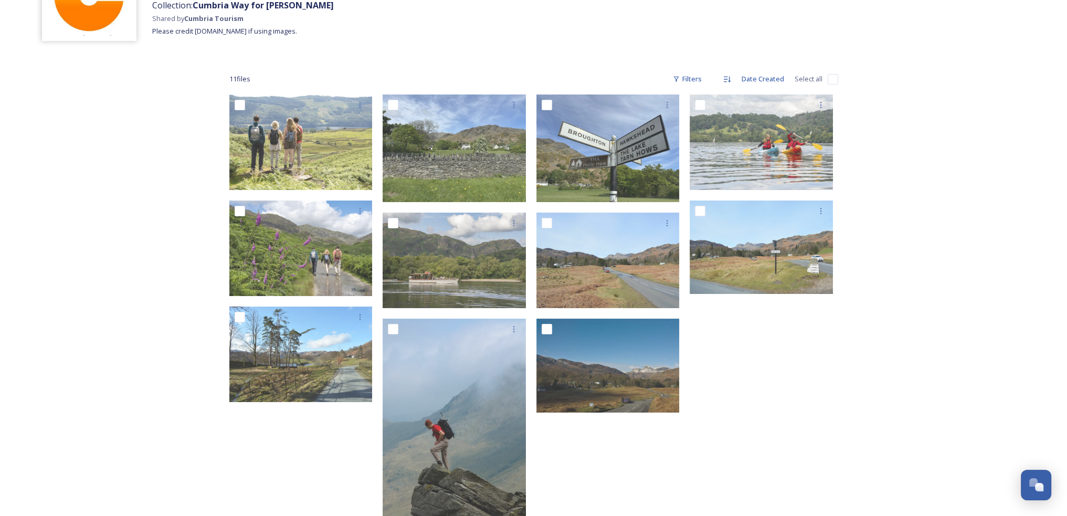
scroll to position [105, 0]
